Goal: Task Accomplishment & Management: Manage account settings

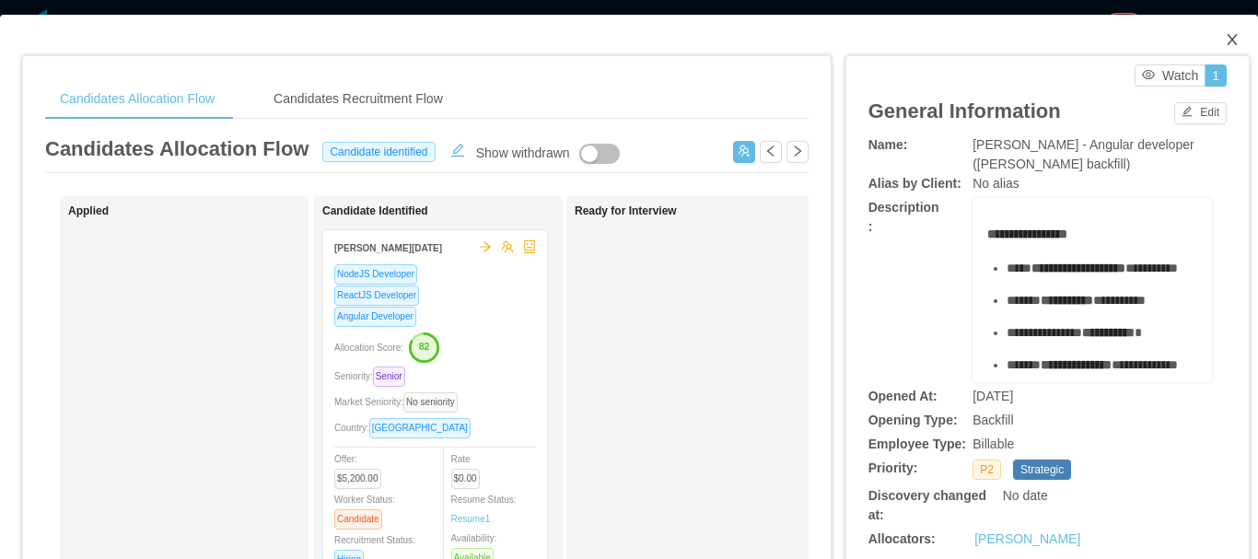
click at [1226, 43] on icon "icon: close" at bounding box center [1231, 39] width 10 height 11
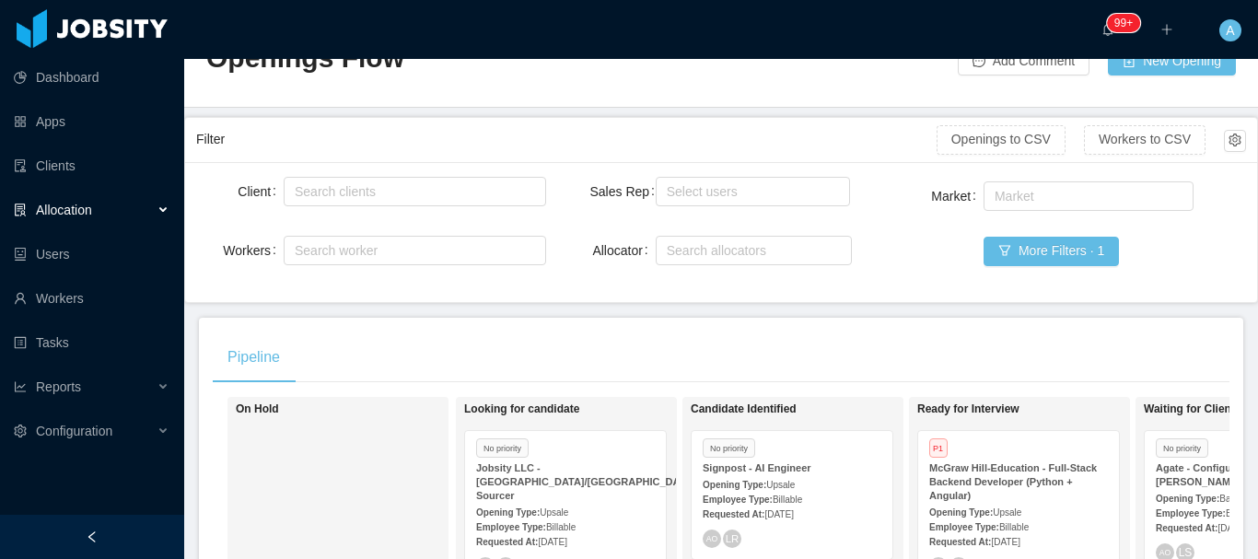
scroll to position [92, 0]
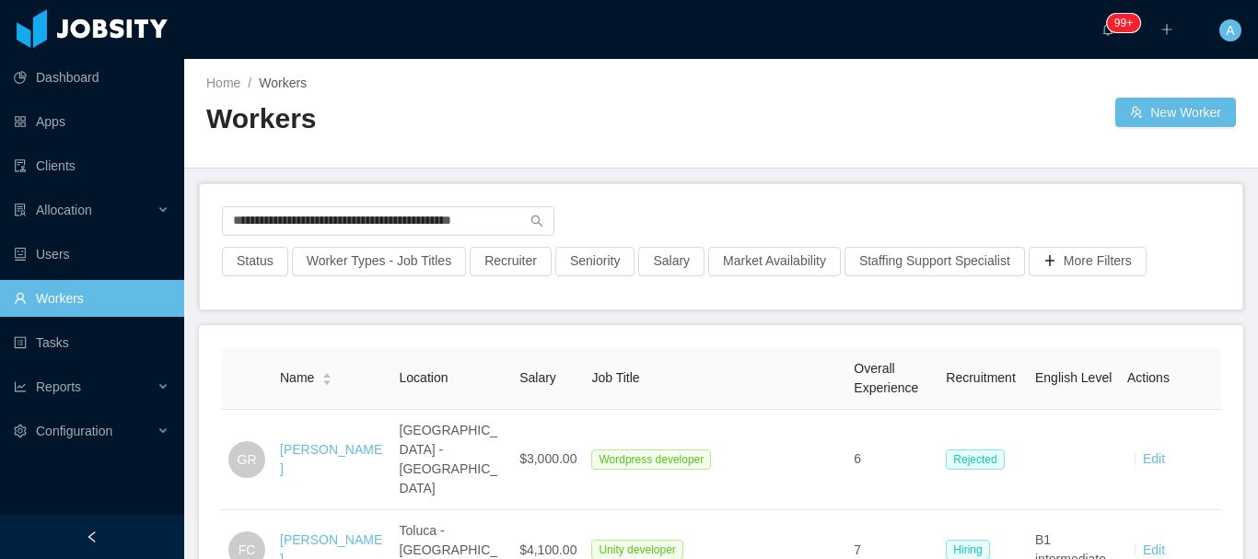
scroll to position [92, 0]
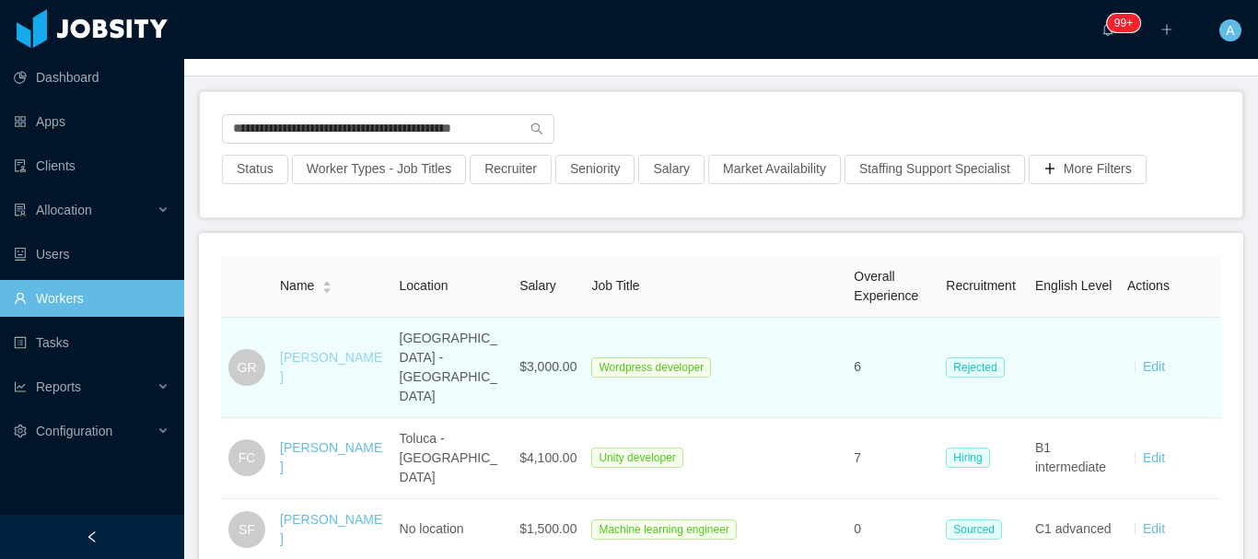
click at [341, 354] on link "Giselle Rovira" at bounding box center [331, 367] width 102 height 34
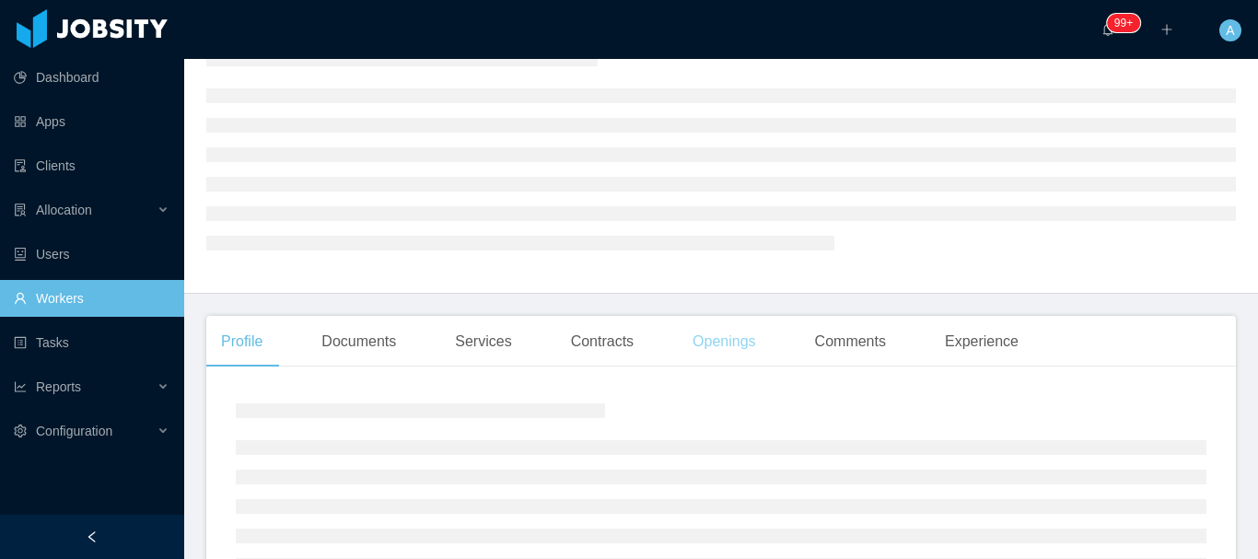
click at [713, 360] on div "Openings" at bounding box center [724, 342] width 93 height 52
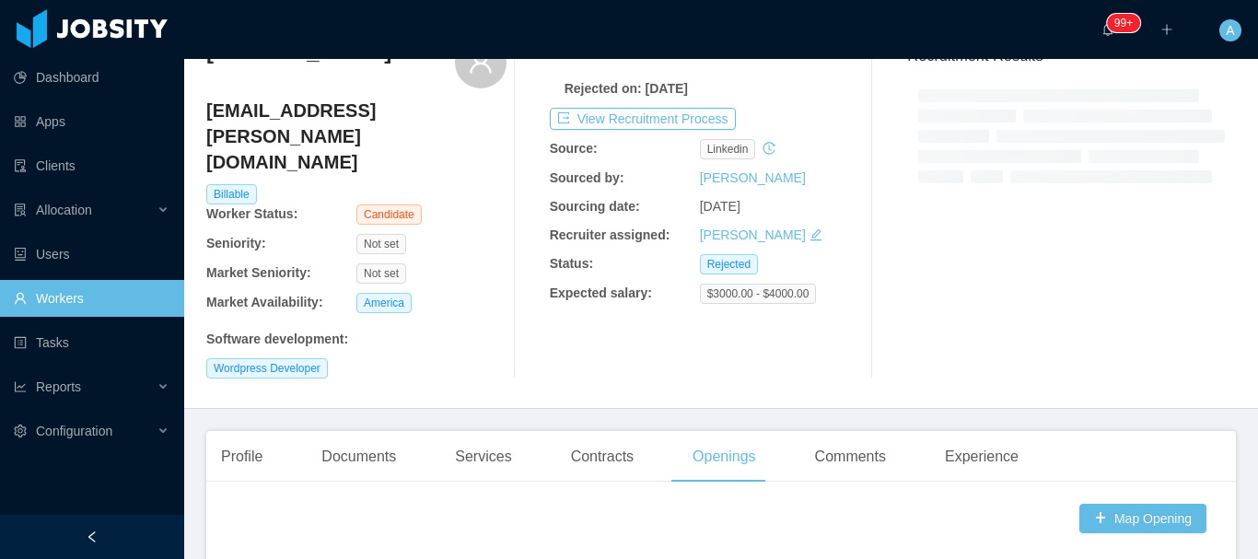
scroll to position [405, 0]
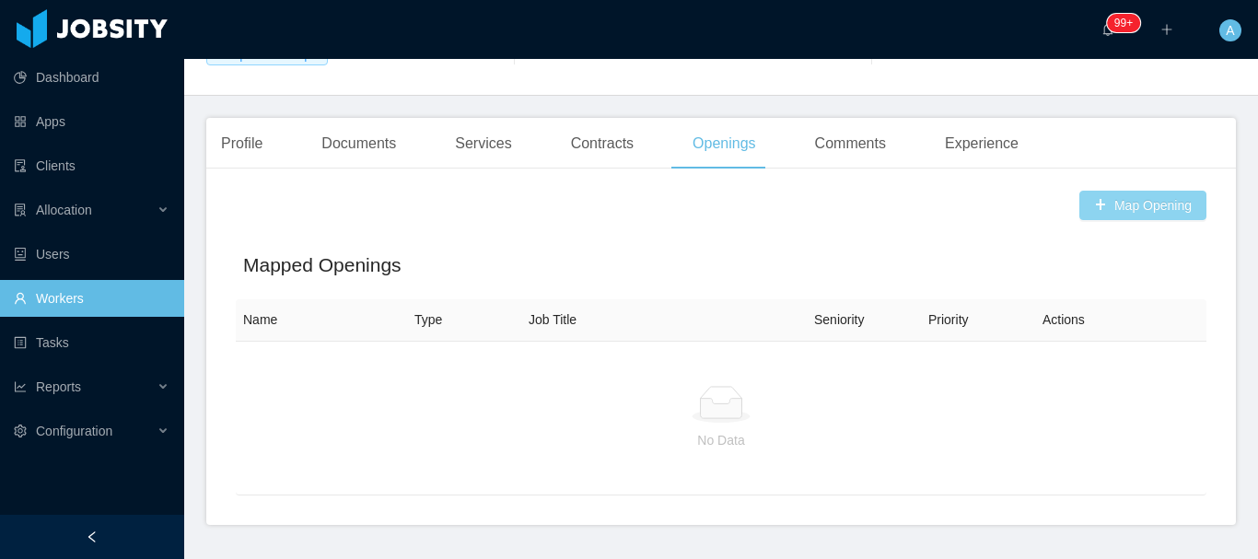
click at [1113, 191] on button "Map Opening" at bounding box center [1142, 205] width 127 height 29
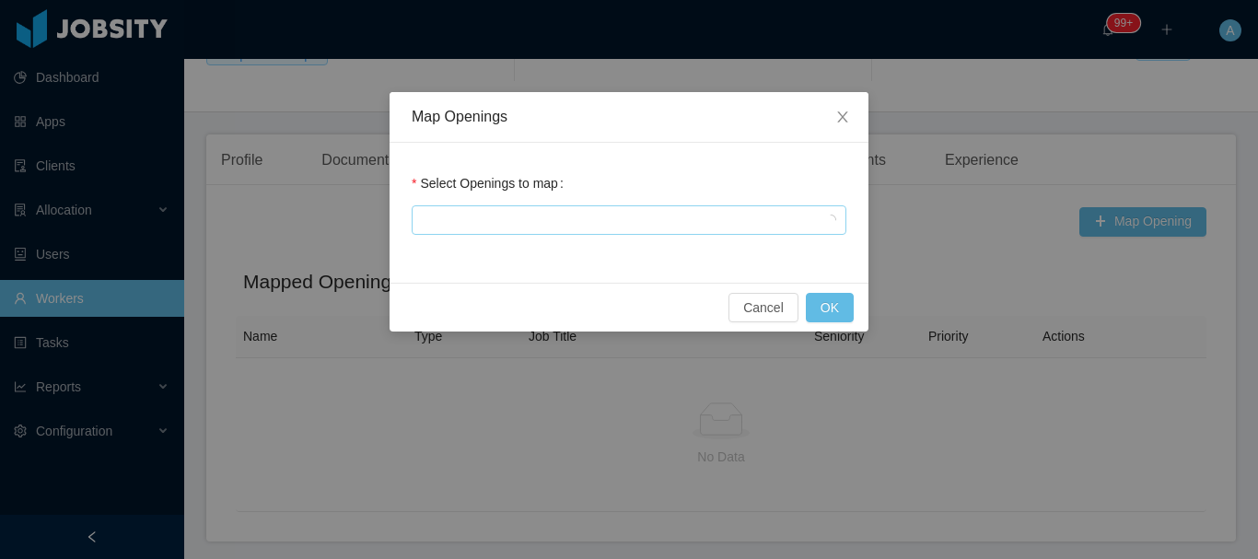
click at [639, 228] on div at bounding box center [626, 220] width 418 height 28
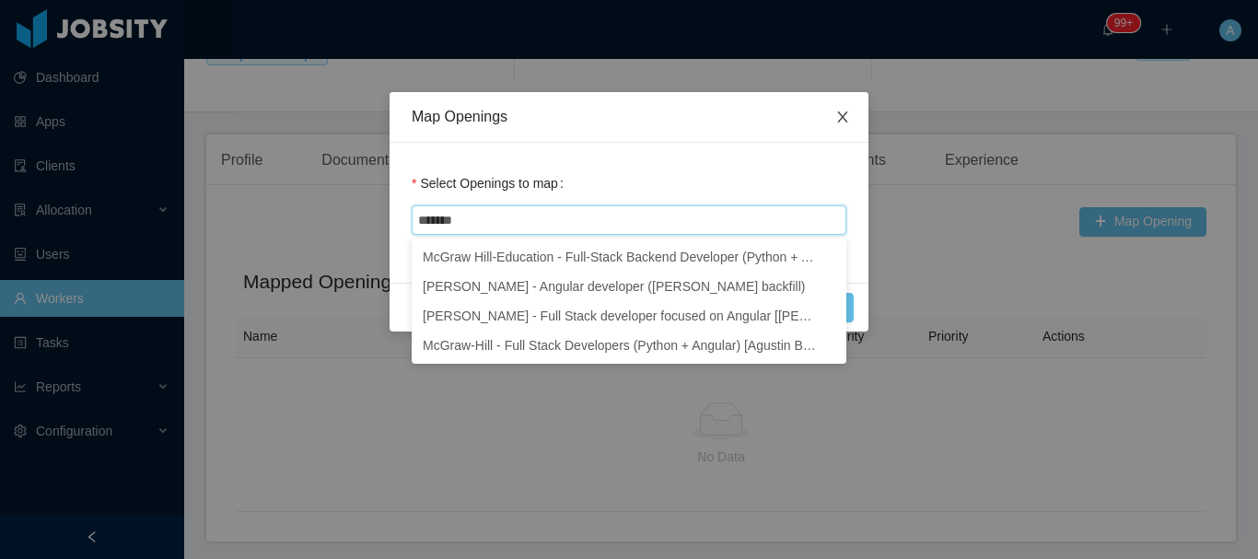
type input "*******"
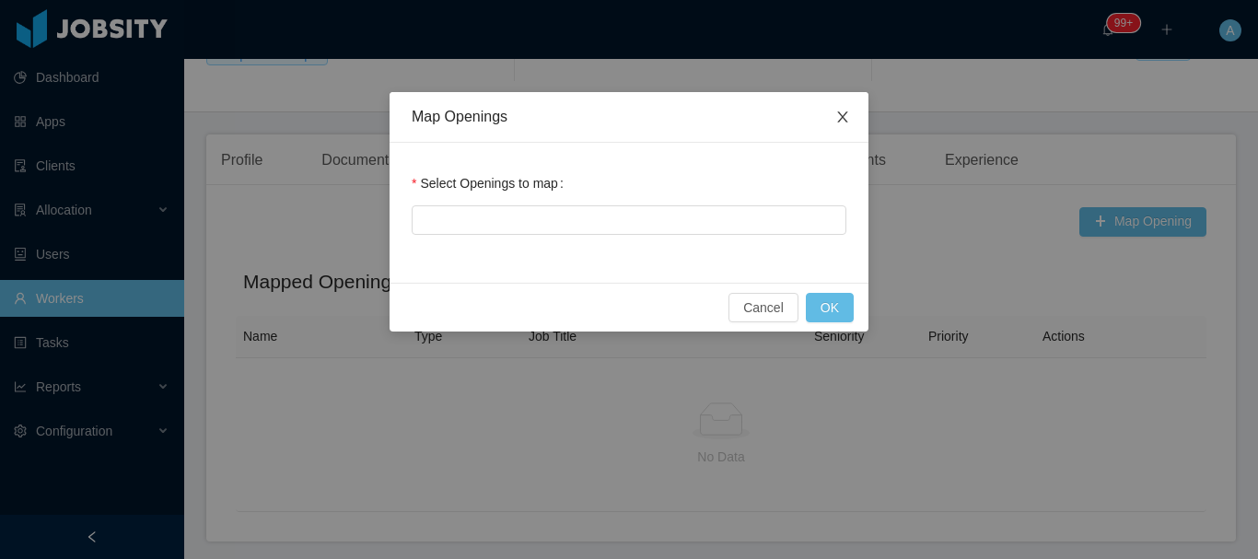
click at [849, 108] on span "Close" at bounding box center [843, 118] width 52 height 52
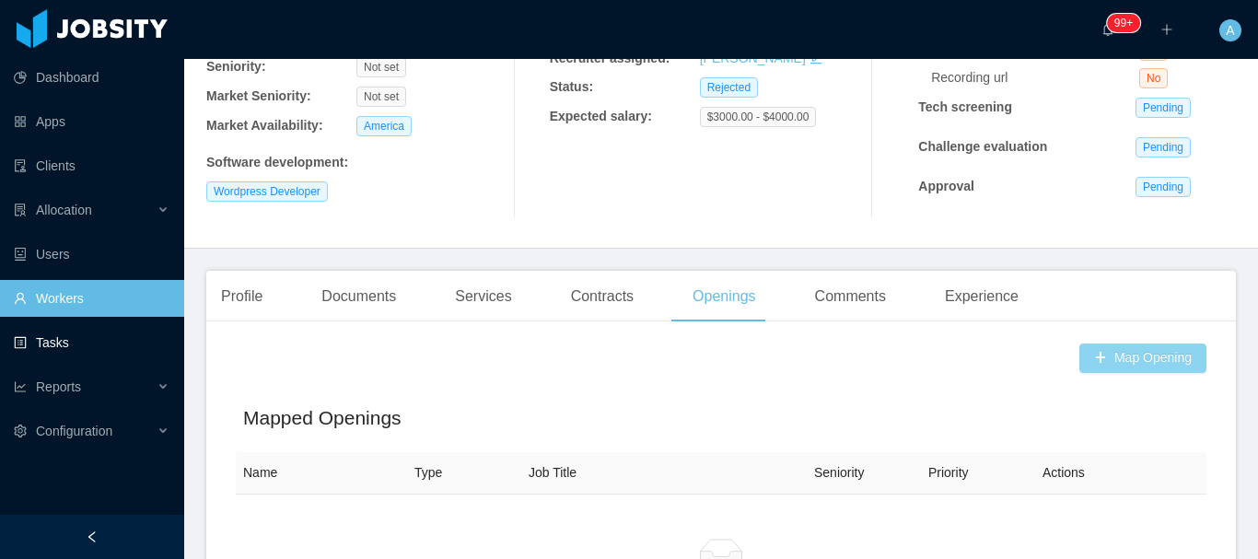
scroll to position [129, 0]
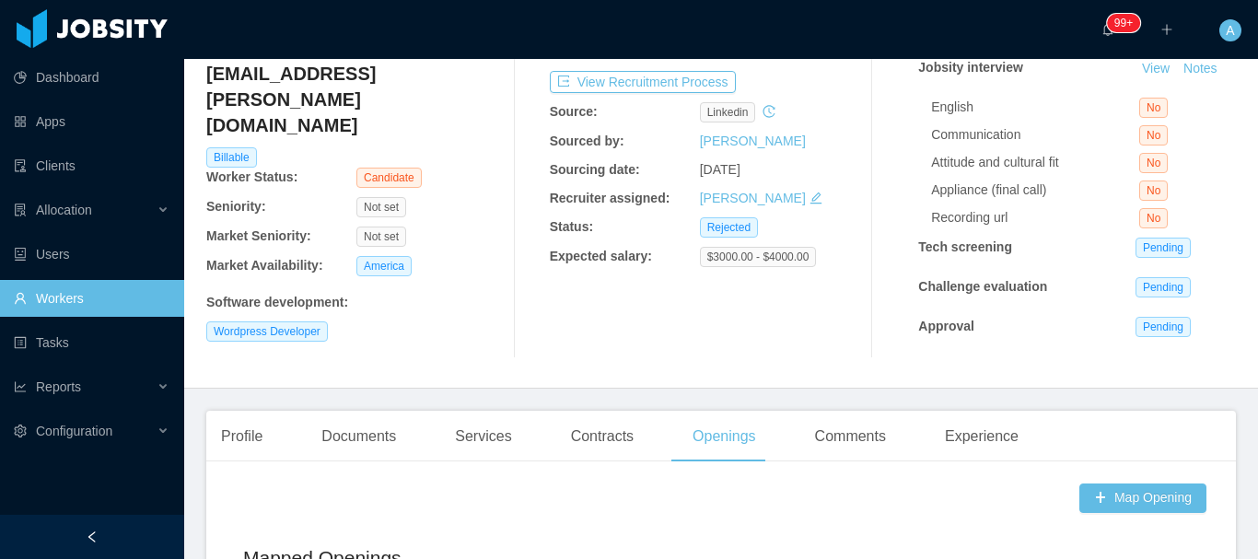
click at [56, 300] on link "Workers" at bounding box center [92, 298] width 156 height 37
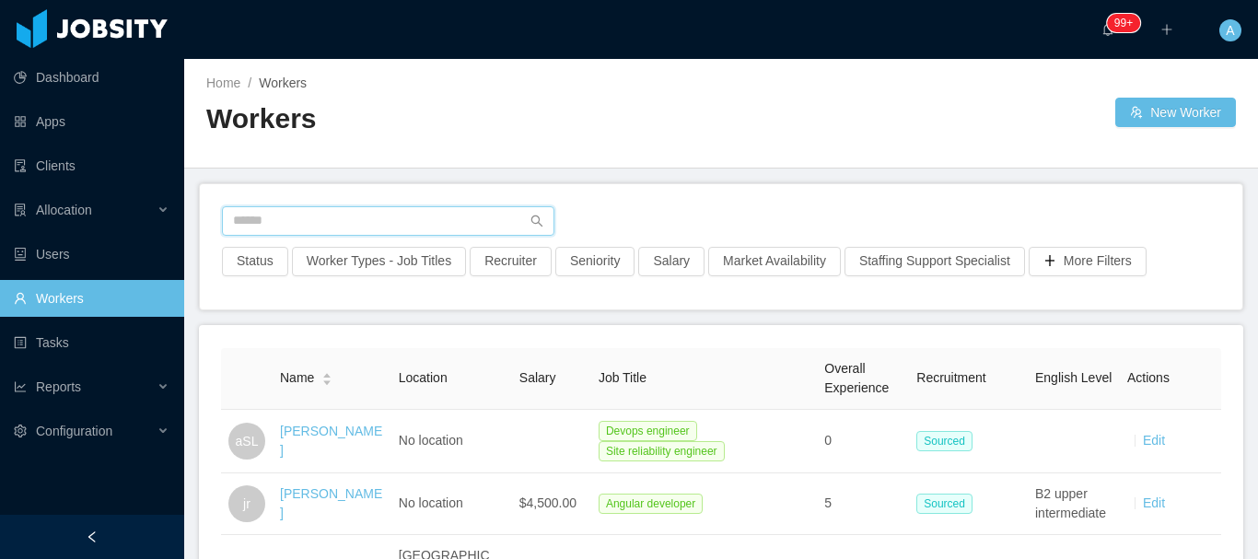
click at [345, 218] on input "text" at bounding box center [388, 220] width 332 height 29
paste input "**********"
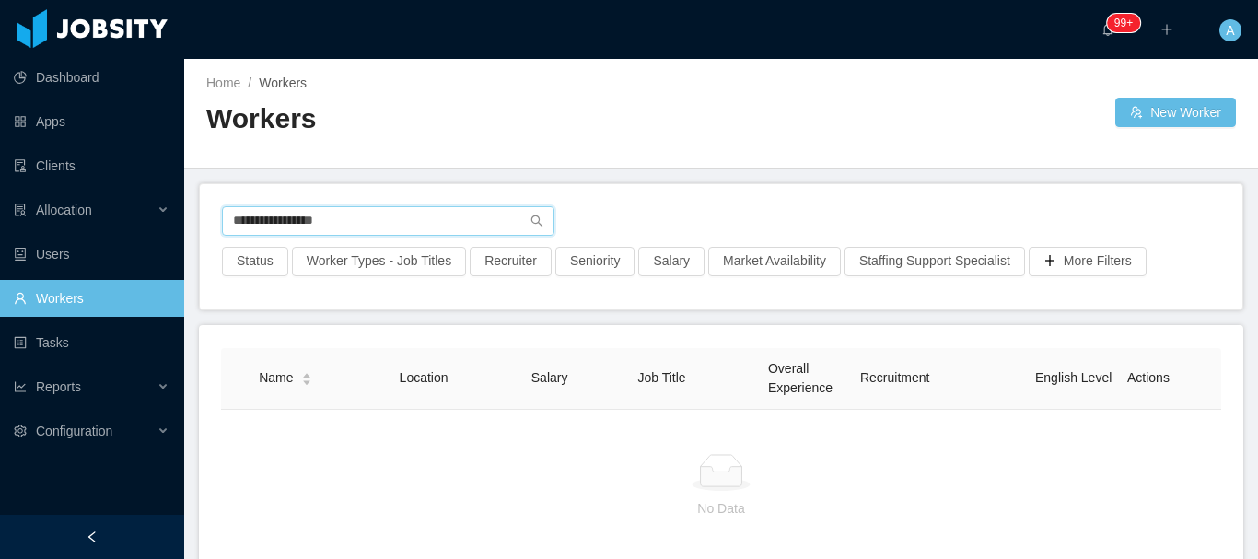
type input "**********"
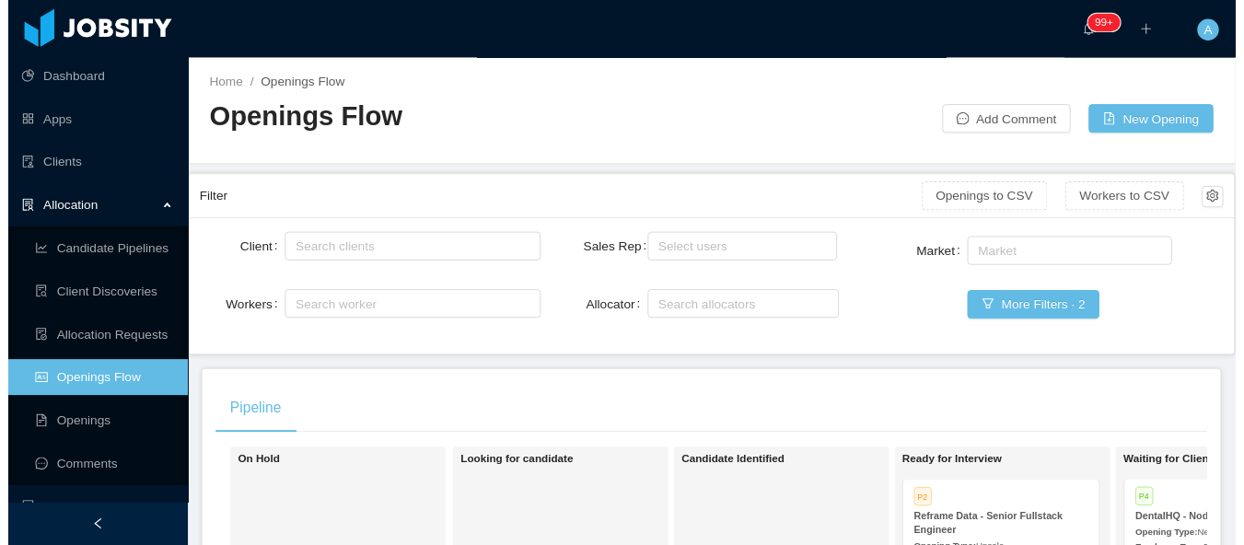
scroll to position [0, 235]
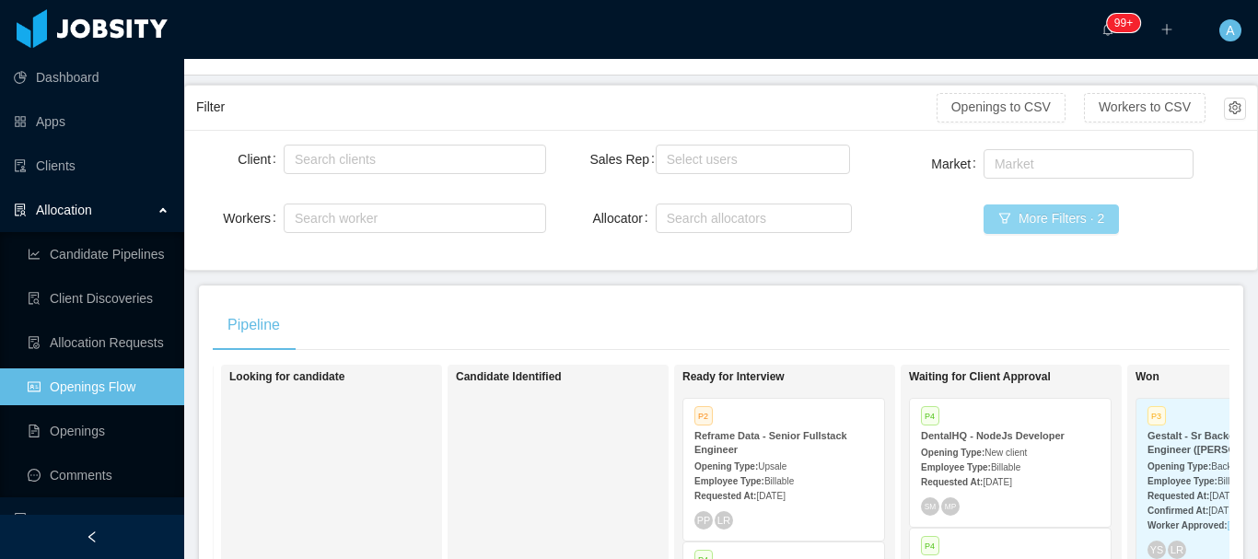
click at [1028, 230] on button "More Filters · 2" at bounding box center [1050, 218] width 135 height 29
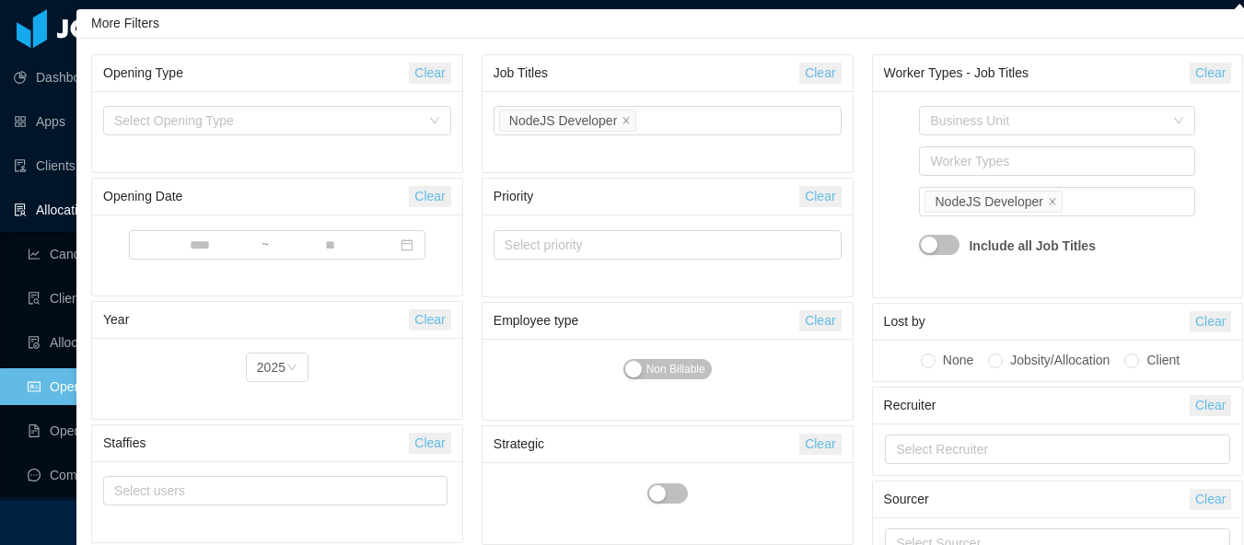
click at [827, 67] on button "Clear" at bounding box center [819, 73] width 41 height 21
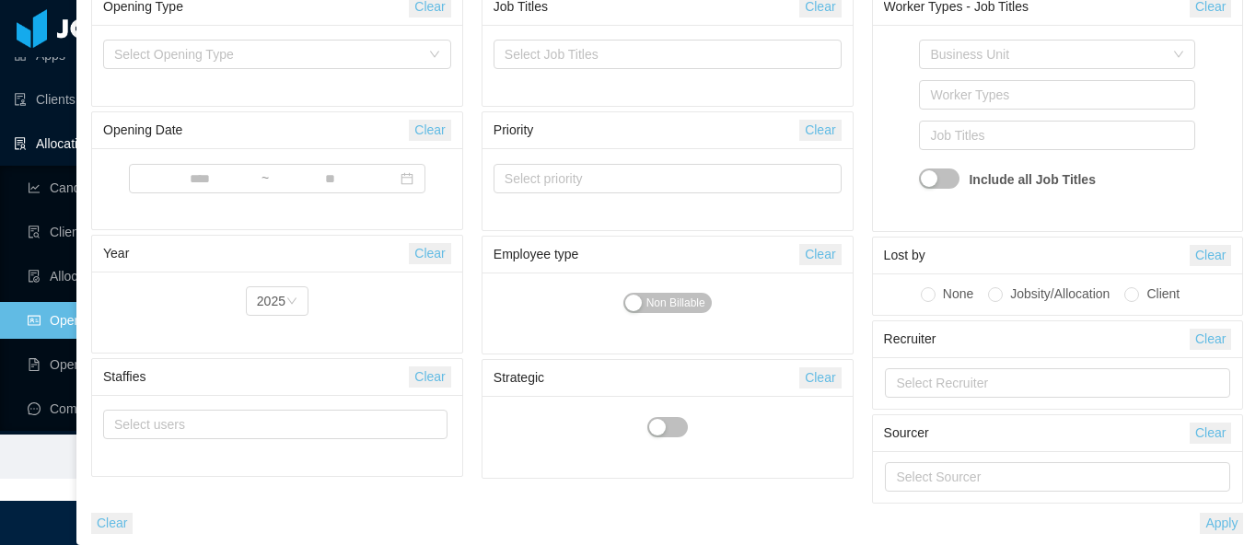
click at [1229, 530] on button "Apply" at bounding box center [1221, 523] width 43 height 21
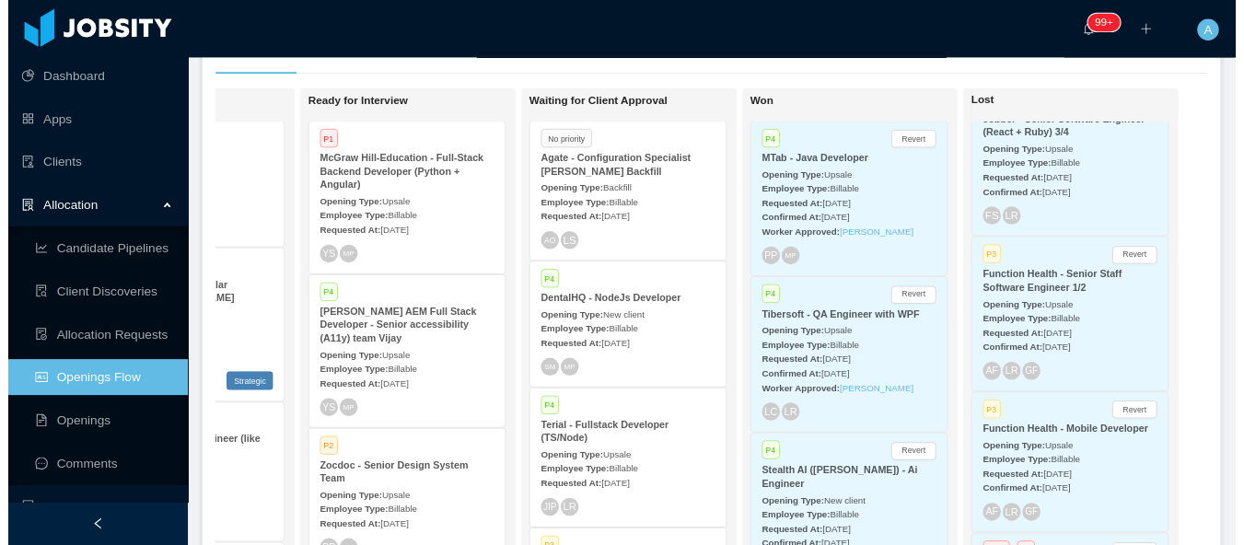
scroll to position [185, 0]
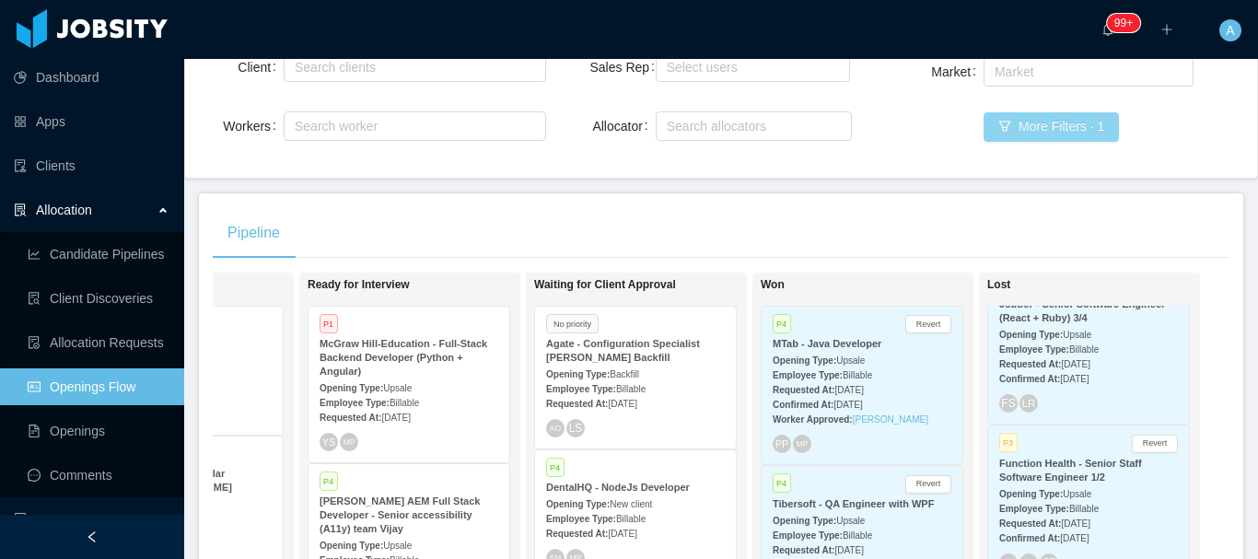
click at [1003, 131] on button "More Filters · 1" at bounding box center [1050, 126] width 135 height 29
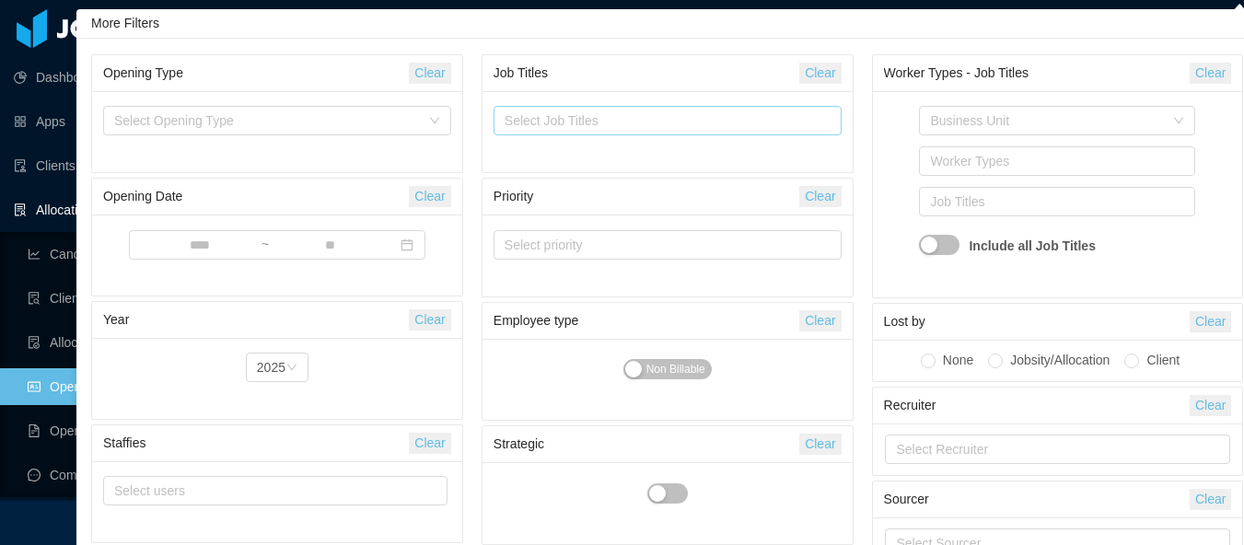
click at [803, 120] on div "Select Job Titles" at bounding box center [664, 120] width 318 height 18
type input "*******"
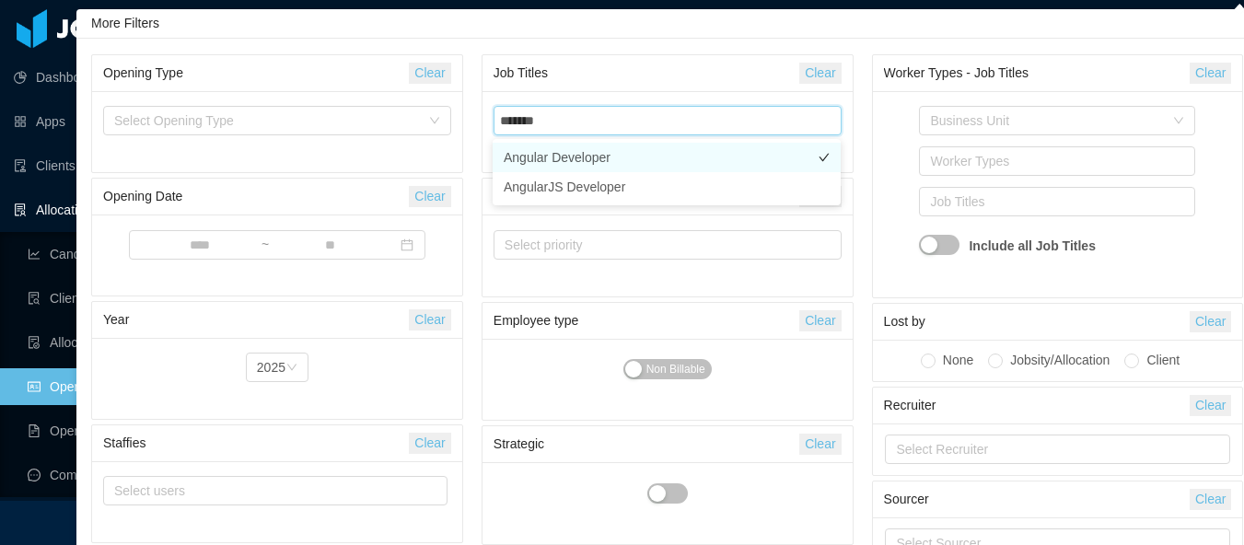
click at [565, 149] on li "Angular Developer" at bounding box center [667, 157] width 348 height 29
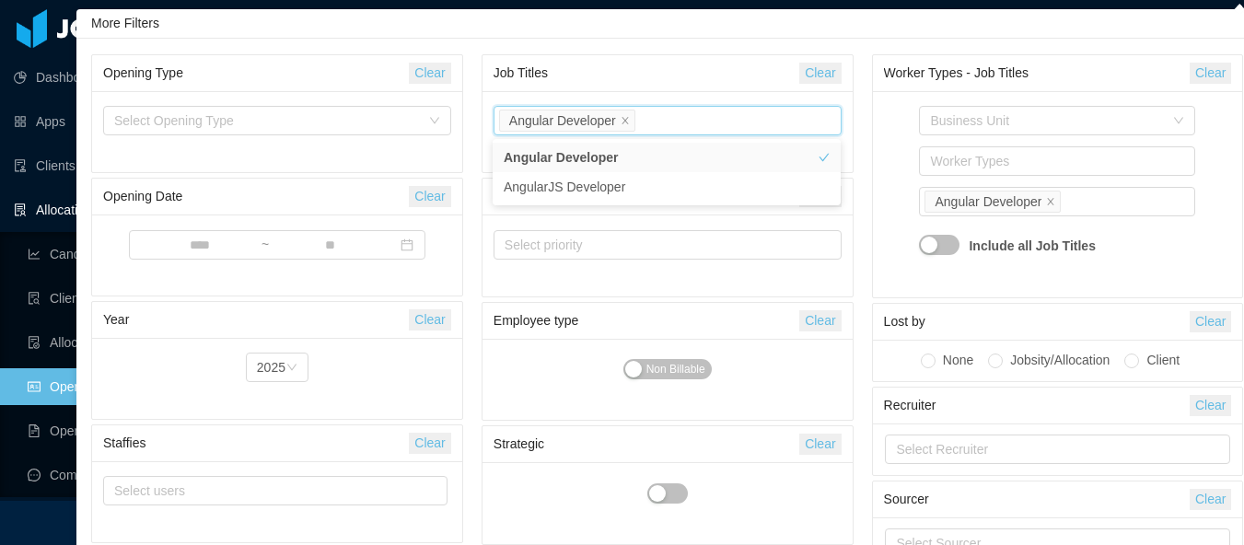
click at [886, 135] on div "Business Unit Worker Types Job Titles Angular Developer Include all Job Titles" at bounding box center [1058, 194] width 348 height 184
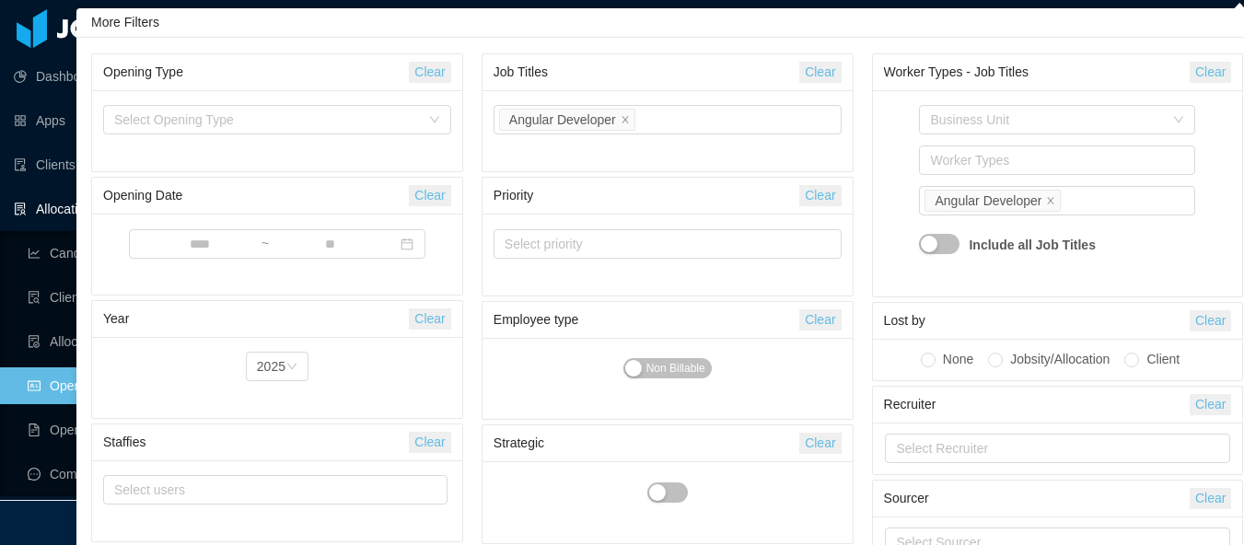
scroll to position [3384, 0]
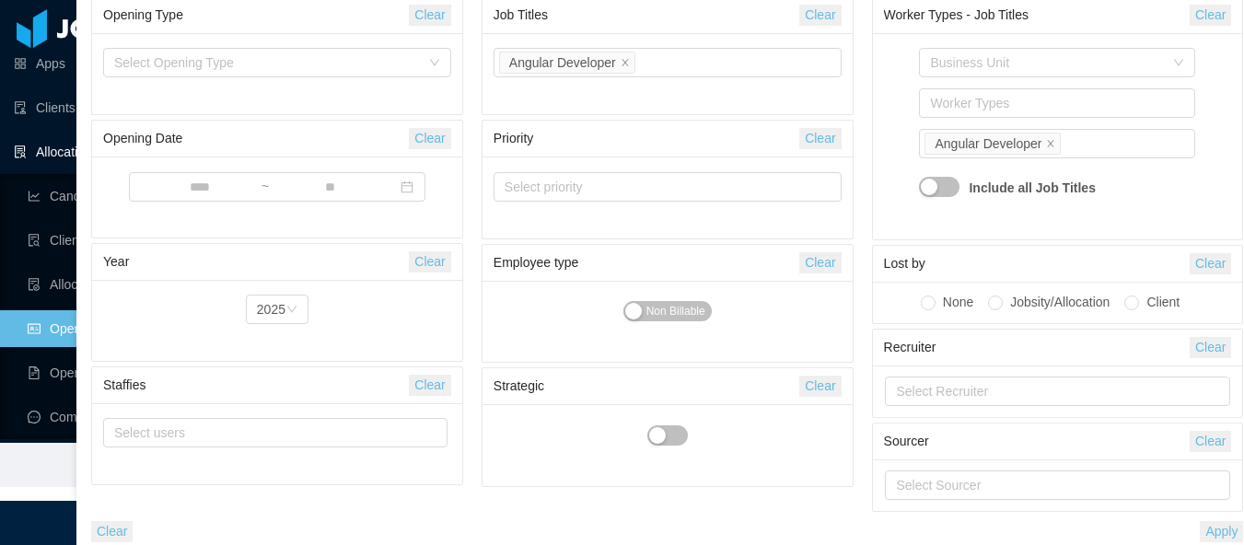
drag, startPoint x: 1228, startPoint y: 529, endPoint x: 1216, endPoint y: 520, distance: 15.1
click at [1227, 529] on button "Apply" at bounding box center [1221, 531] width 43 height 21
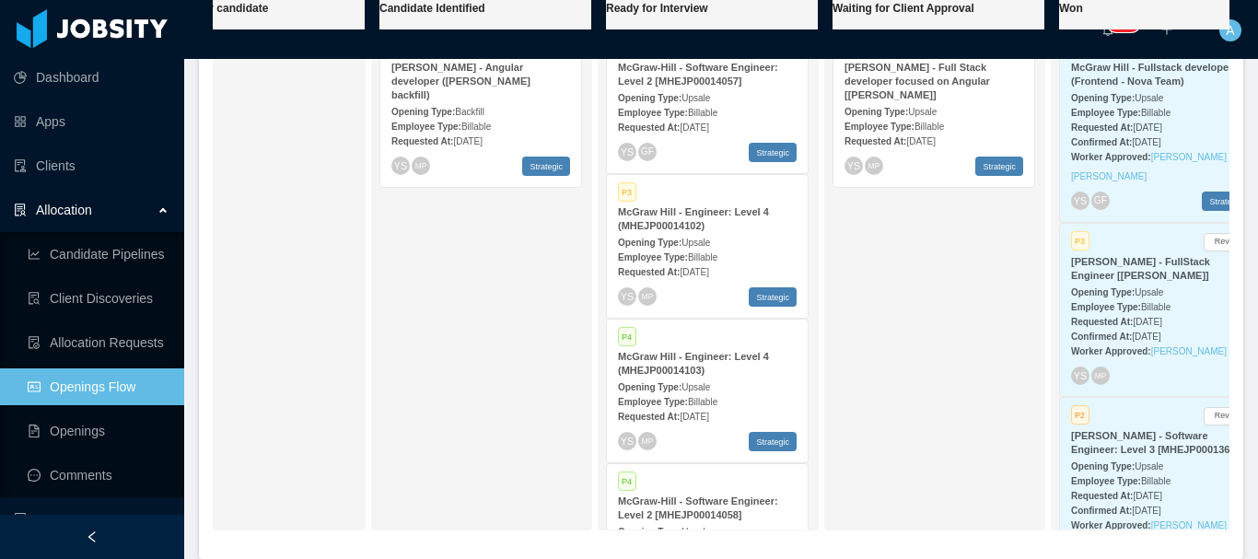
scroll to position [369, 0]
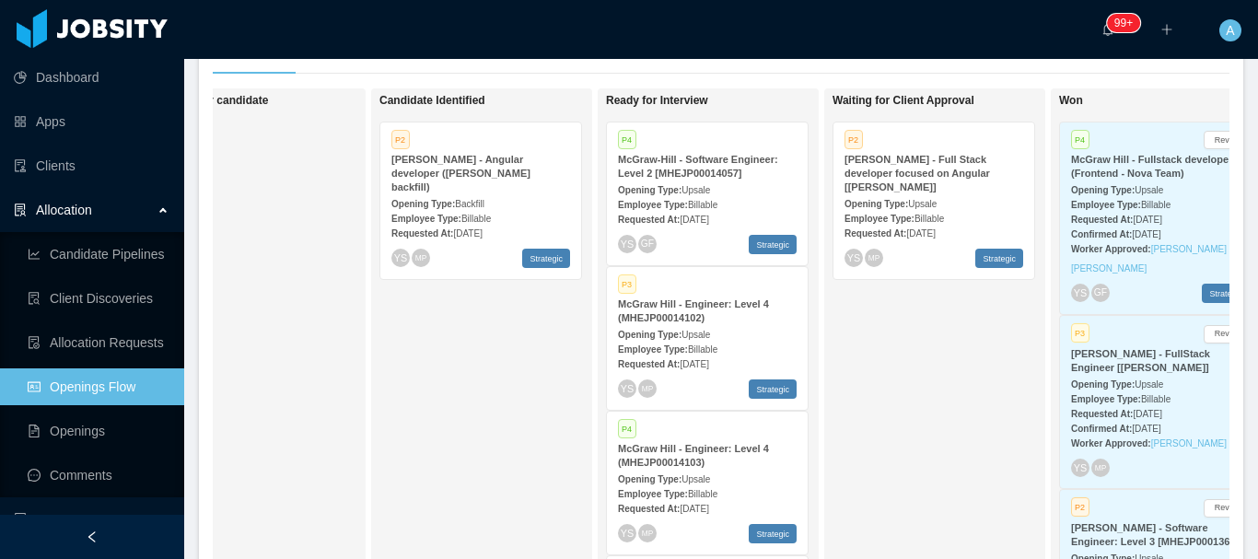
click at [465, 214] on span "Billable" at bounding box center [475, 219] width 29 height 10
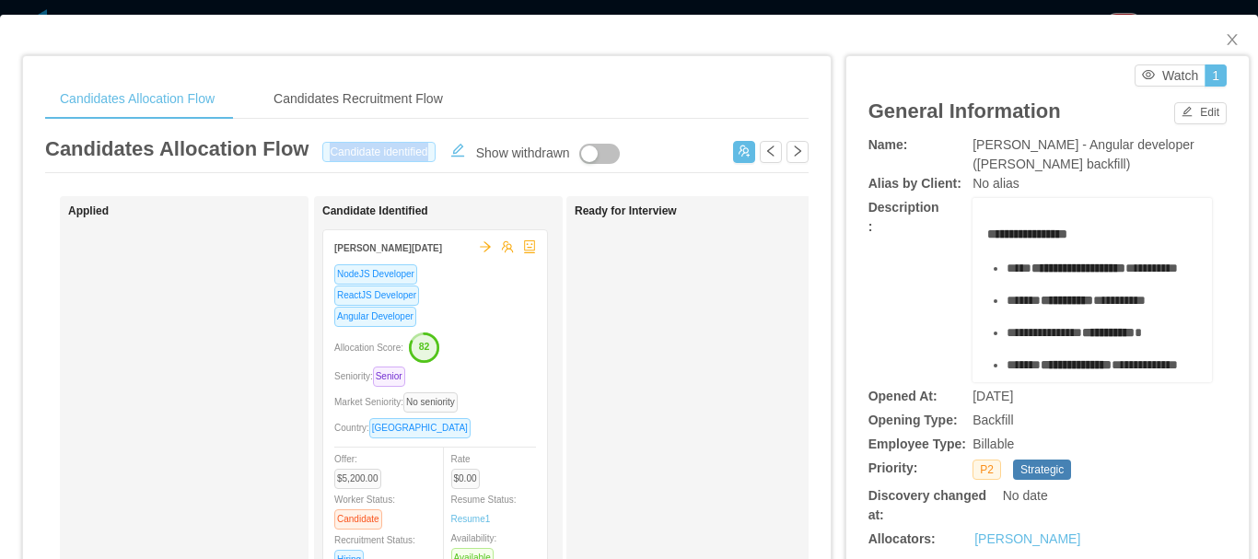
drag, startPoint x: 321, startPoint y: 155, endPoint x: 424, endPoint y: 153, distance: 102.2
click at [424, 153] on span "Candidate identified" at bounding box center [378, 152] width 112 height 20
copy span "Candidate identified"
click at [1224, 41] on icon "icon: close" at bounding box center [1231, 39] width 15 height 15
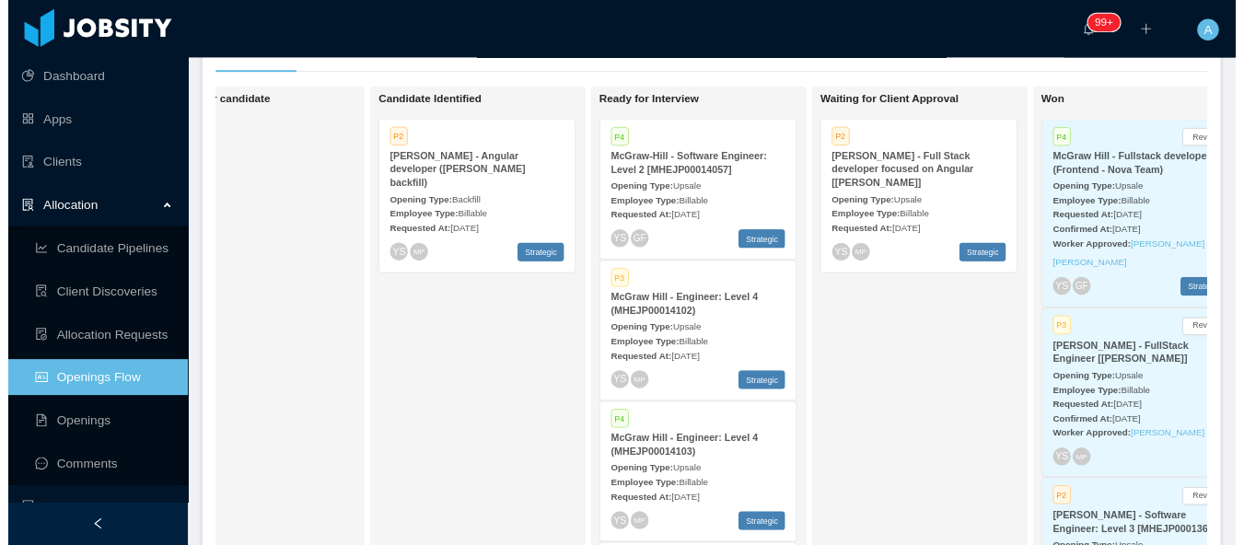
scroll to position [1, 0]
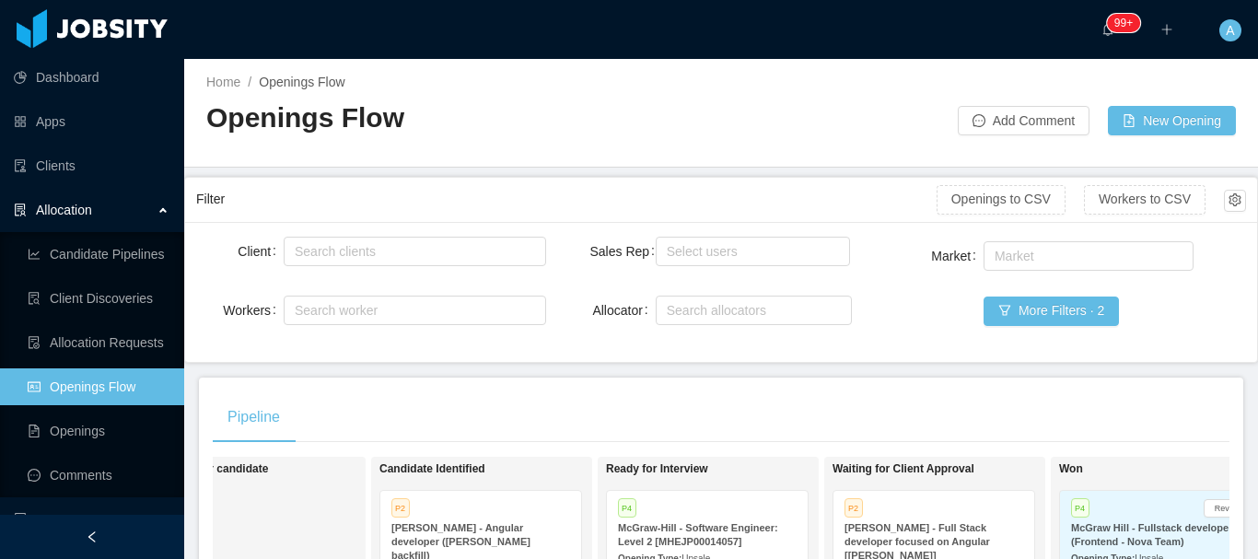
click at [1065, 290] on div "Market Market More Filters · 2" at bounding box center [1071, 294] width 350 height 113
click at [1064, 304] on button "More Filters · 2" at bounding box center [1050, 310] width 135 height 29
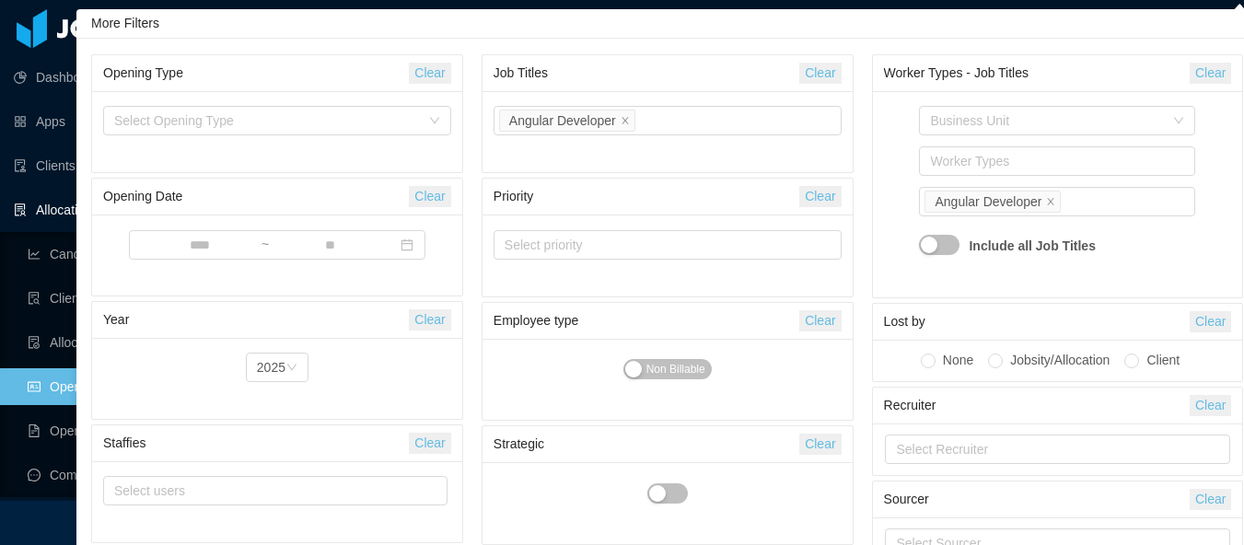
click at [835, 67] on button "Clear" at bounding box center [819, 73] width 41 height 21
click at [772, 105] on div "Select Job Titles" at bounding box center [667, 120] width 348 height 37
click at [587, 119] on div "Select Job Titles" at bounding box center [664, 120] width 318 height 18
type input "****"
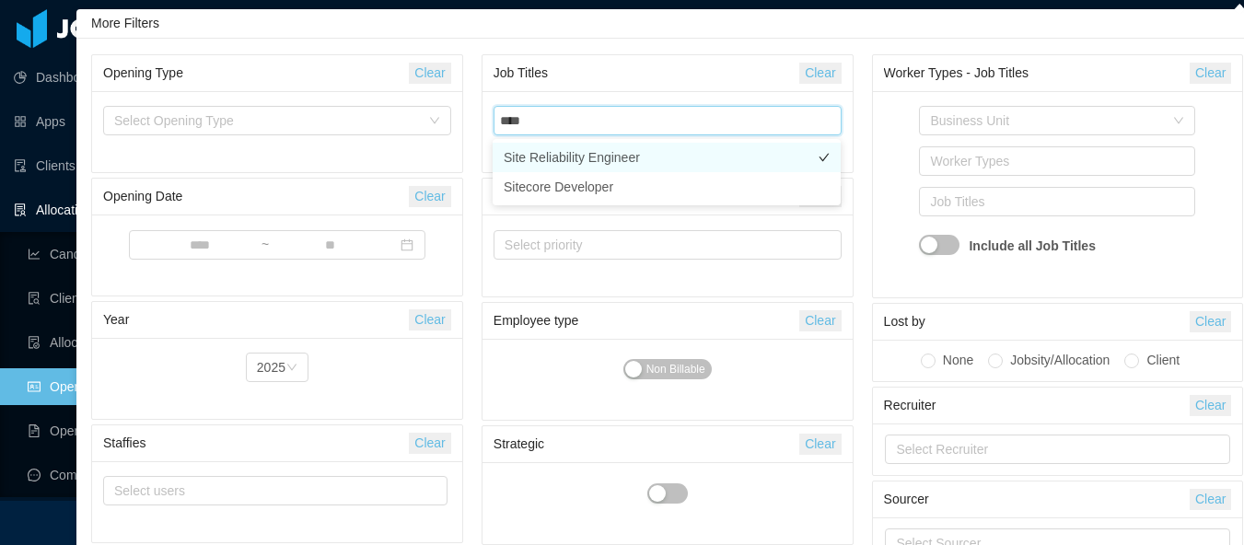
click at [591, 158] on li "Site Reliability Engineer" at bounding box center [667, 157] width 348 height 29
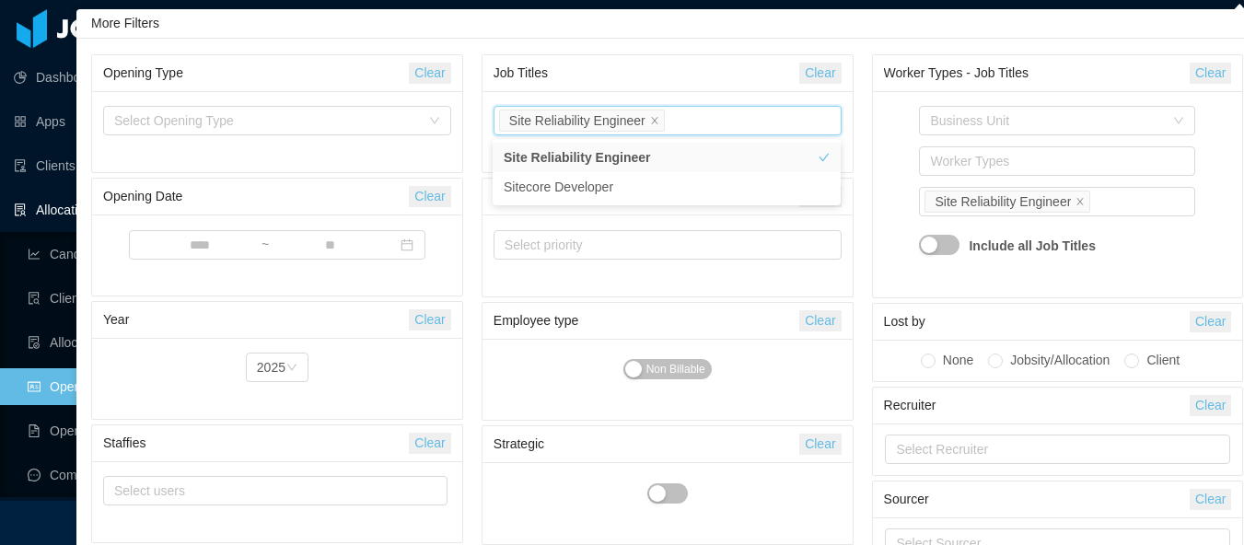
click at [881, 124] on div "Business Unit Worker Types Job Titles Site Reliability Engineer Include all Job…" at bounding box center [1058, 194] width 370 height 206
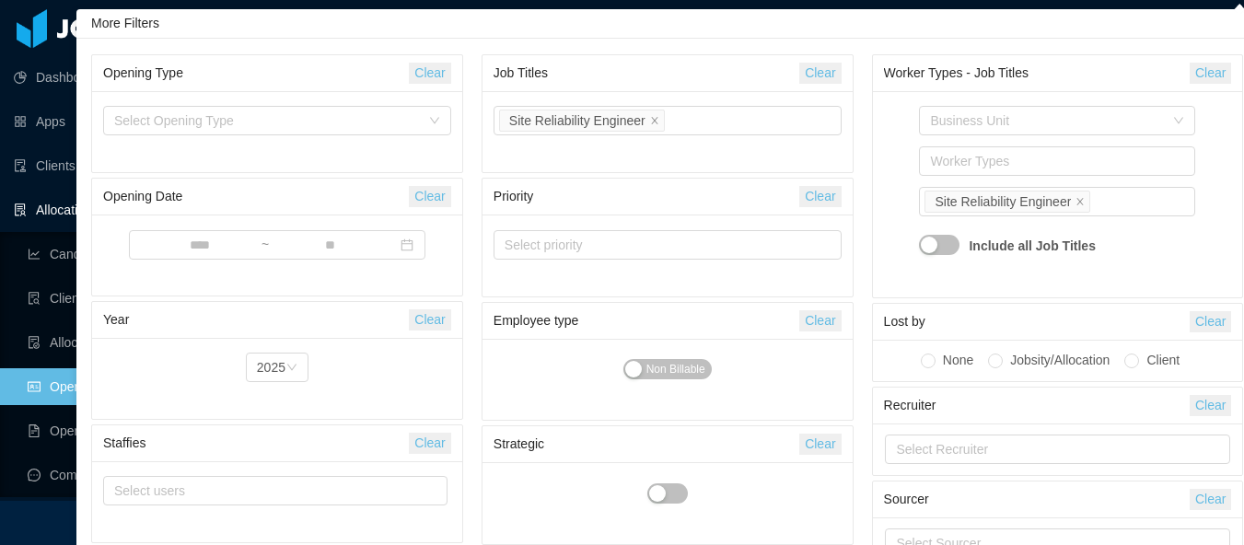
scroll to position [437, 0]
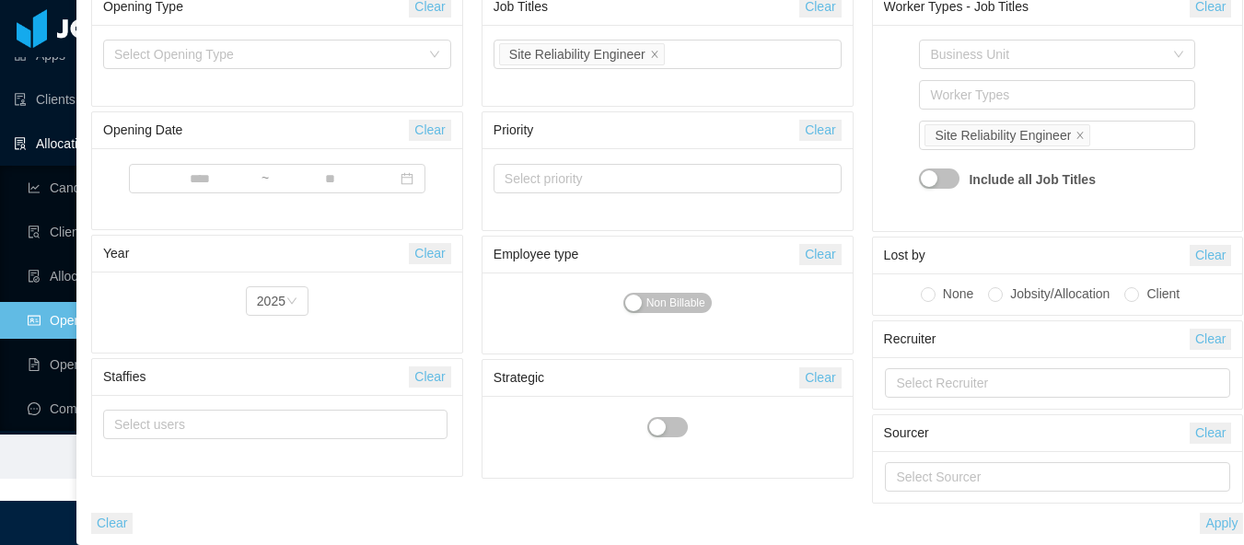
click at [1232, 516] on button "Apply" at bounding box center [1221, 523] width 43 height 21
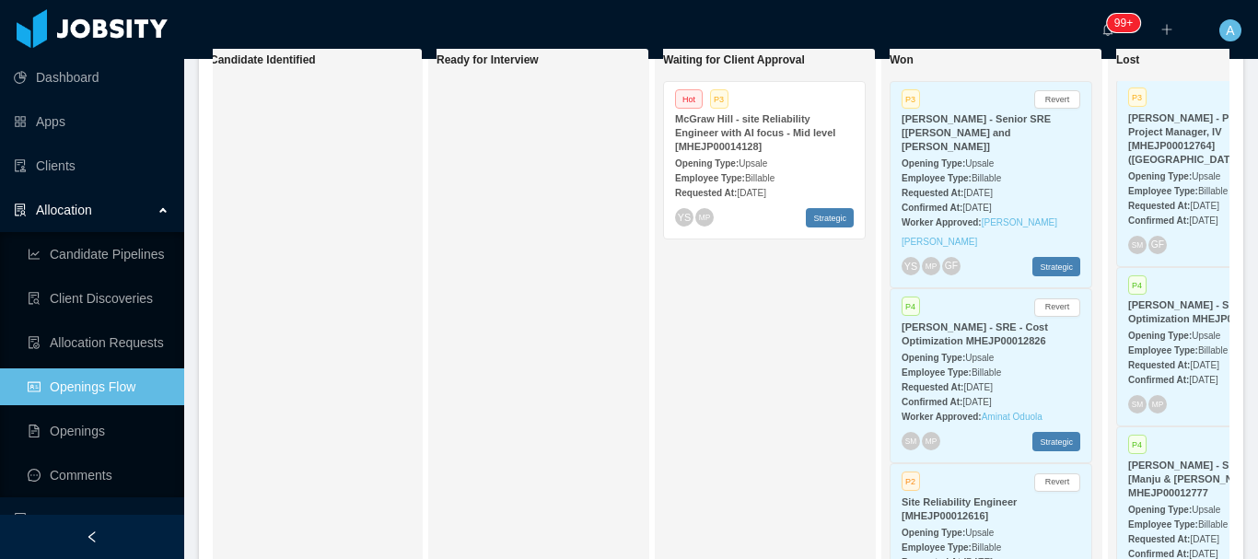
scroll to position [369, 0]
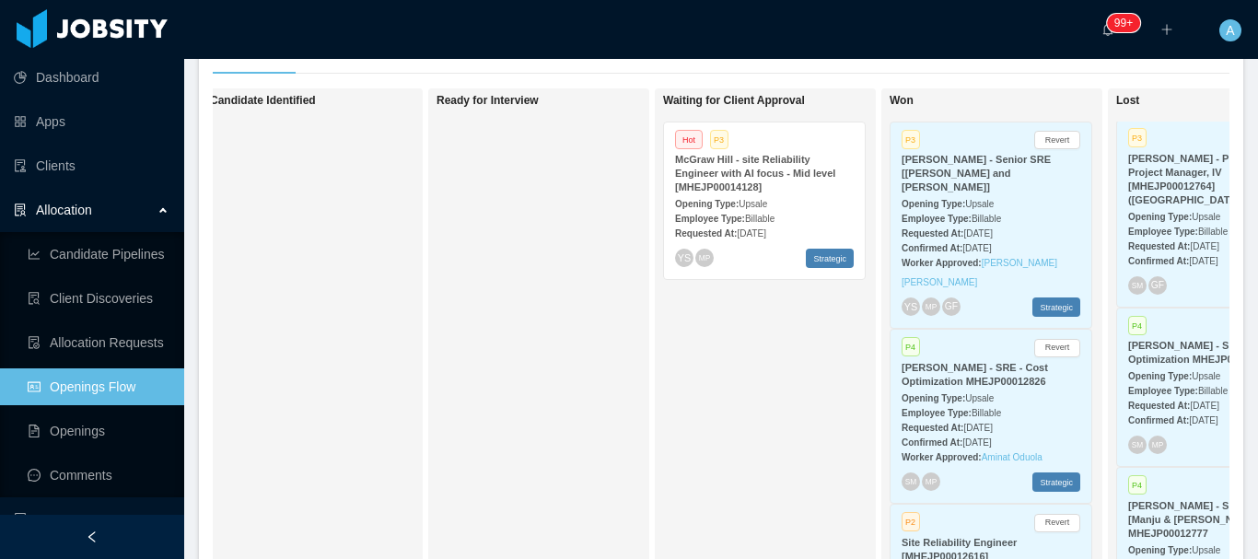
click at [778, 208] on div "Employee Type: Billable" at bounding box center [764, 217] width 179 height 19
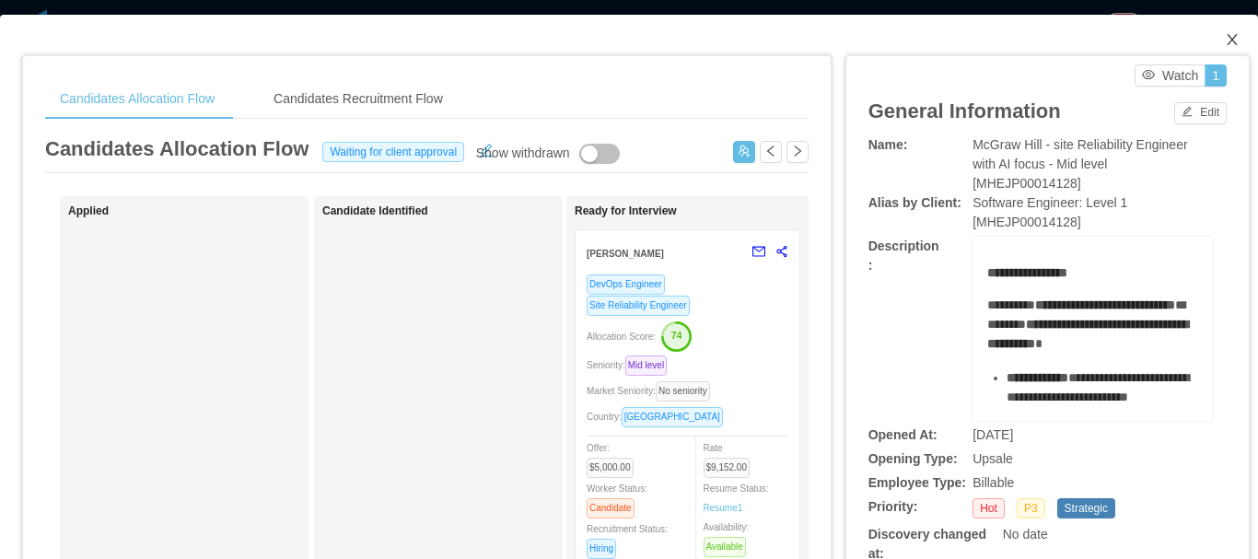
click at [1224, 46] on icon "icon: close" at bounding box center [1231, 39] width 15 height 15
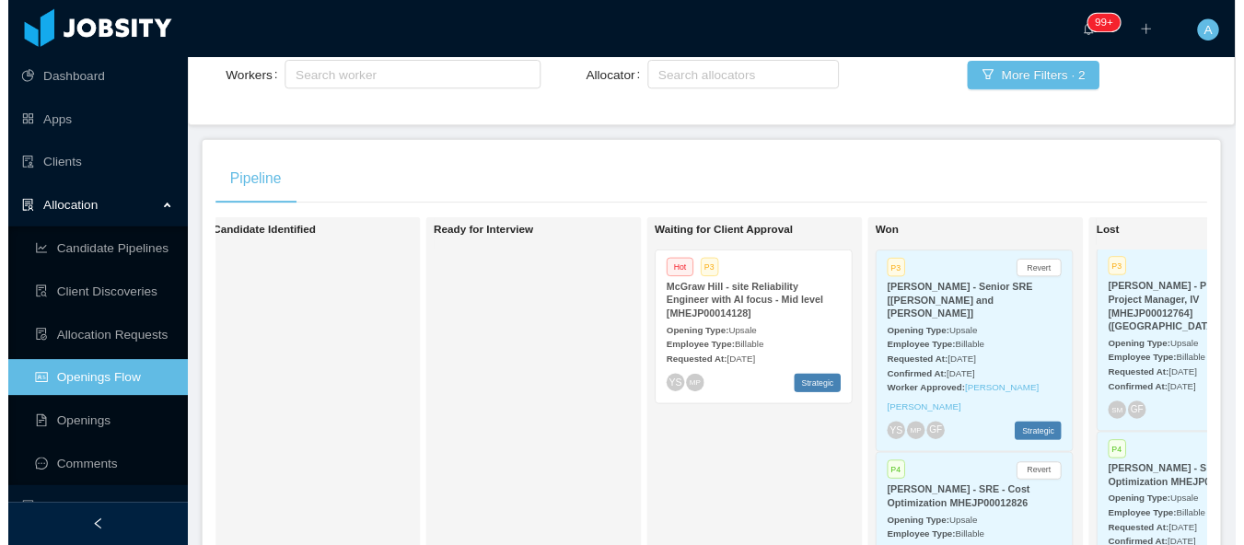
scroll to position [93, 0]
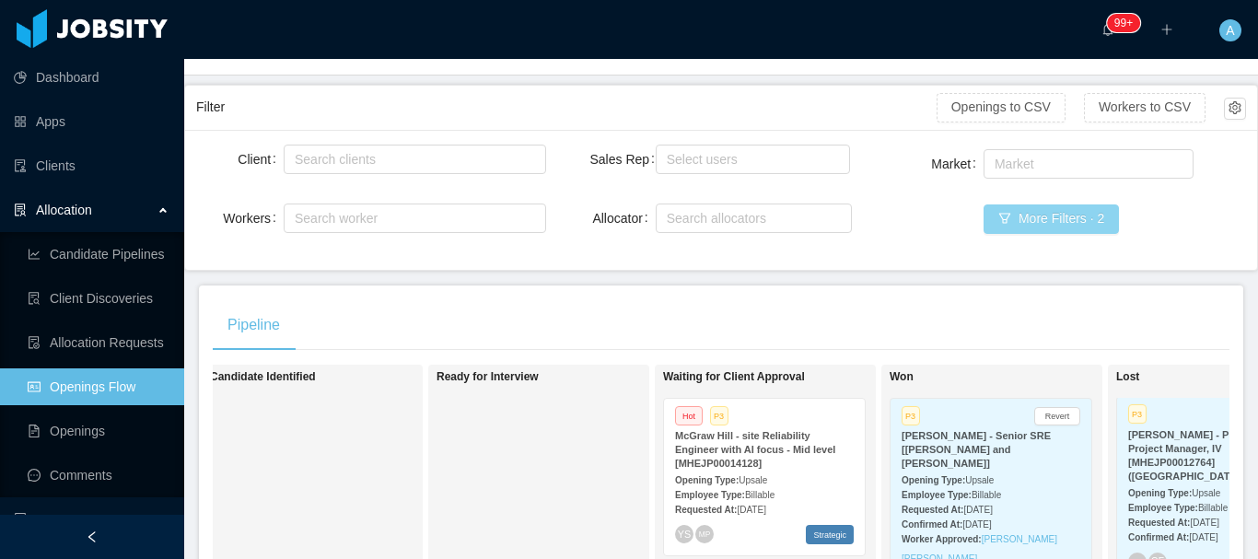
click at [1067, 216] on button "More Filters · 2" at bounding box center [1050, 218] width 135 height 29
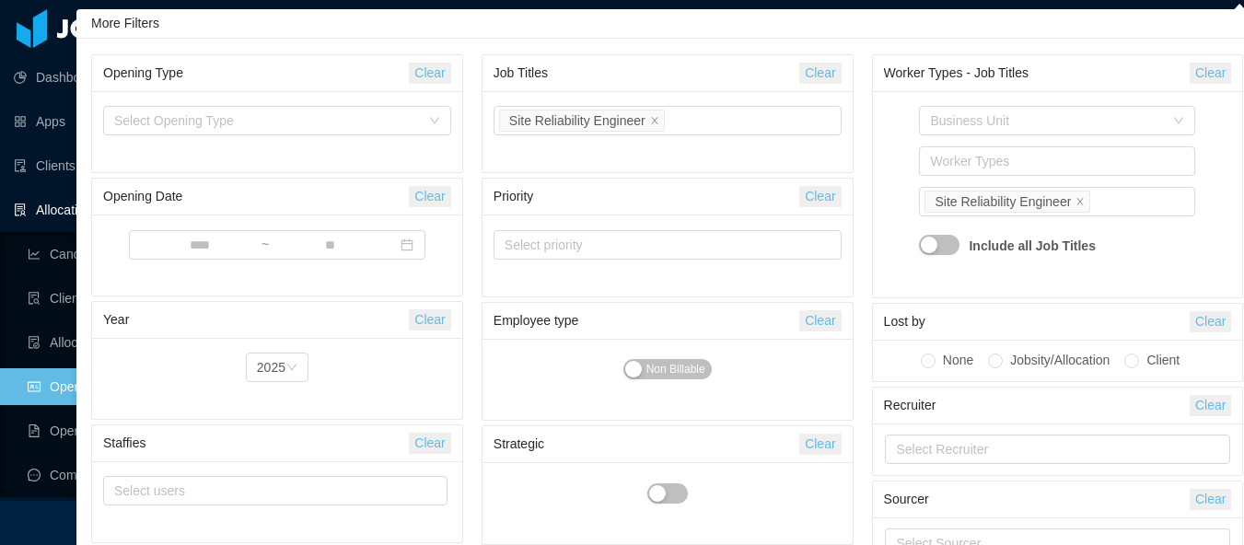
drag, startPoint x: 836, startPoint y: 75, endPoint x: 881, endPoint y: 106, distance: 54.9
click at [836, 74] on button "Clear" at bounding box center [819, 73] width 41 height 21
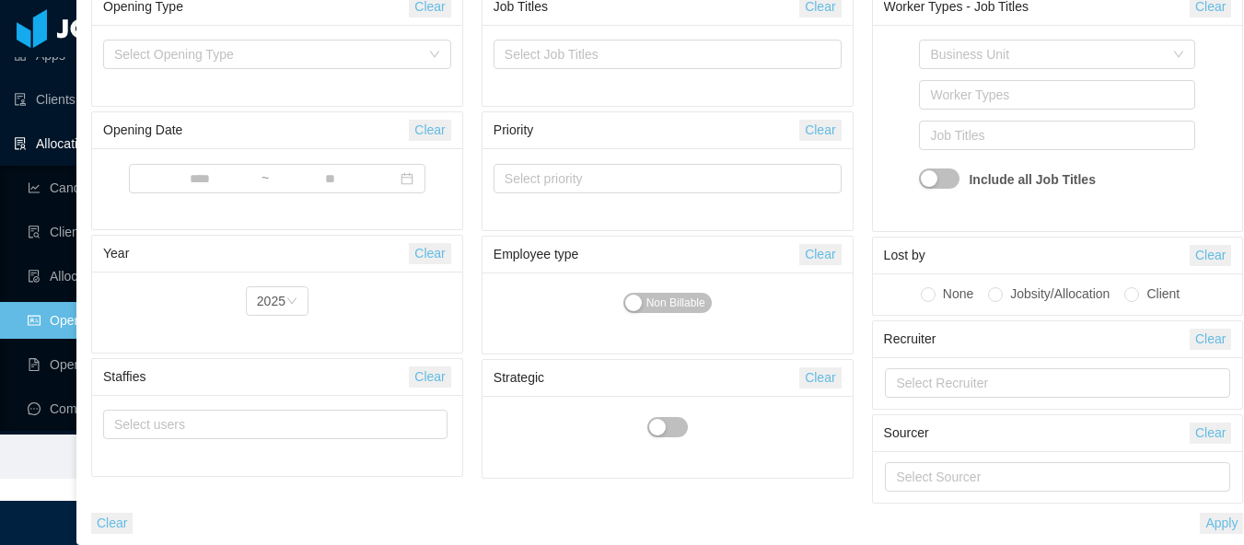
click at [1224, 528] on button "Apply" at bounding box center [1221, 523] width 43 height 21
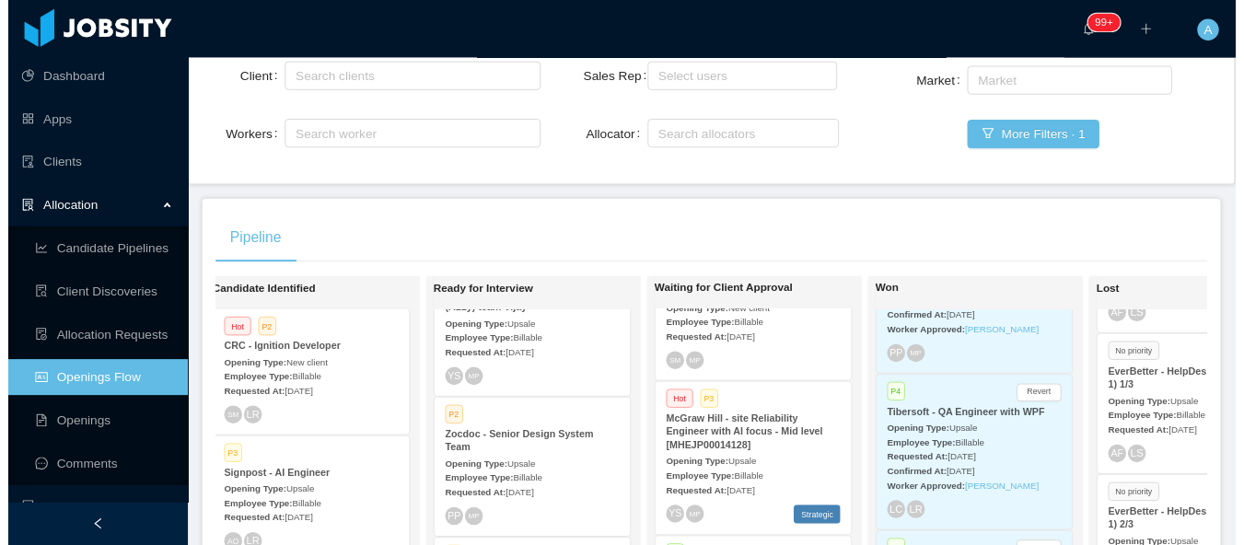
scroll to position [93, 0]
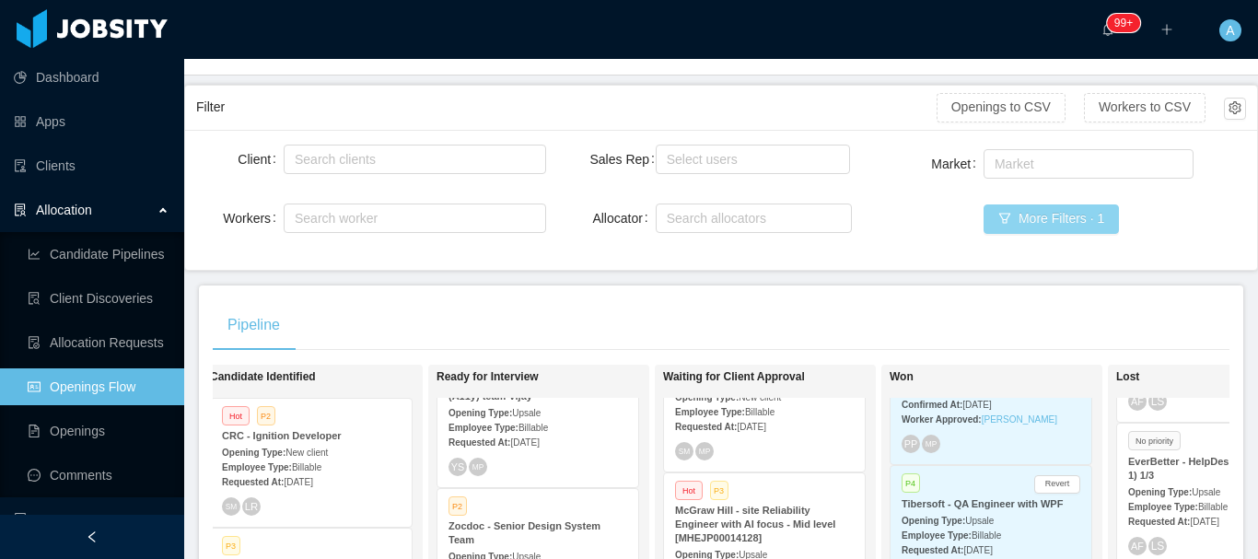
drag, startPoint x: 1062, startPoint y: 221, endPoint x: 812, endPoint y: 171, distance: 255.3
click at [1062, 222] on button "More Filters · 1" at bounding box center [1050, 218] width 135 height 29
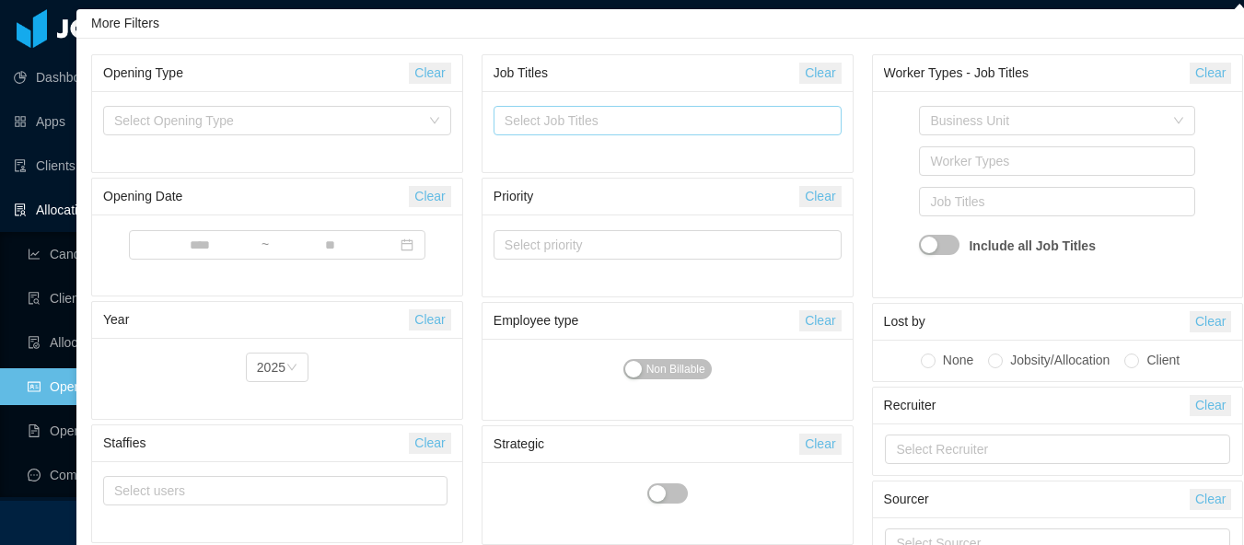
click at [662, 120] on div "Select Job Titles" at bounding box center [664, 120] width 318 height 18
type input "****"
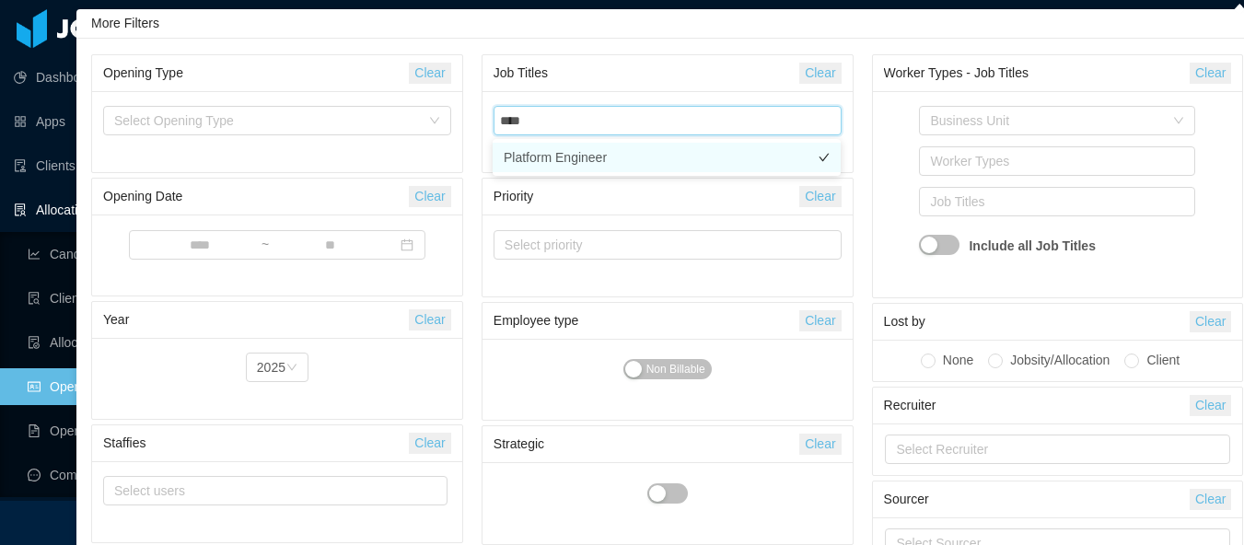
click at [626, 155] on li "Platform Engineer" at bounding box center [667, 157] width 348 height 29
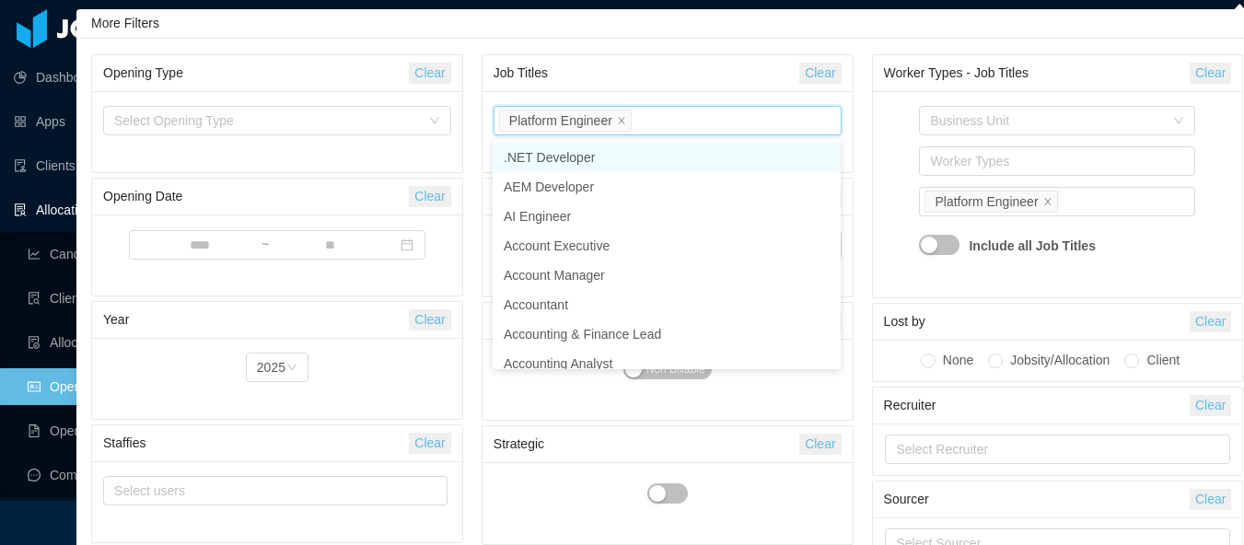
click at [900, 203] on div "Business Unit Worker Types Job Titles Platform Engineer Include all Job Titles" at bounding box center [1058, 194] width 348 height 184
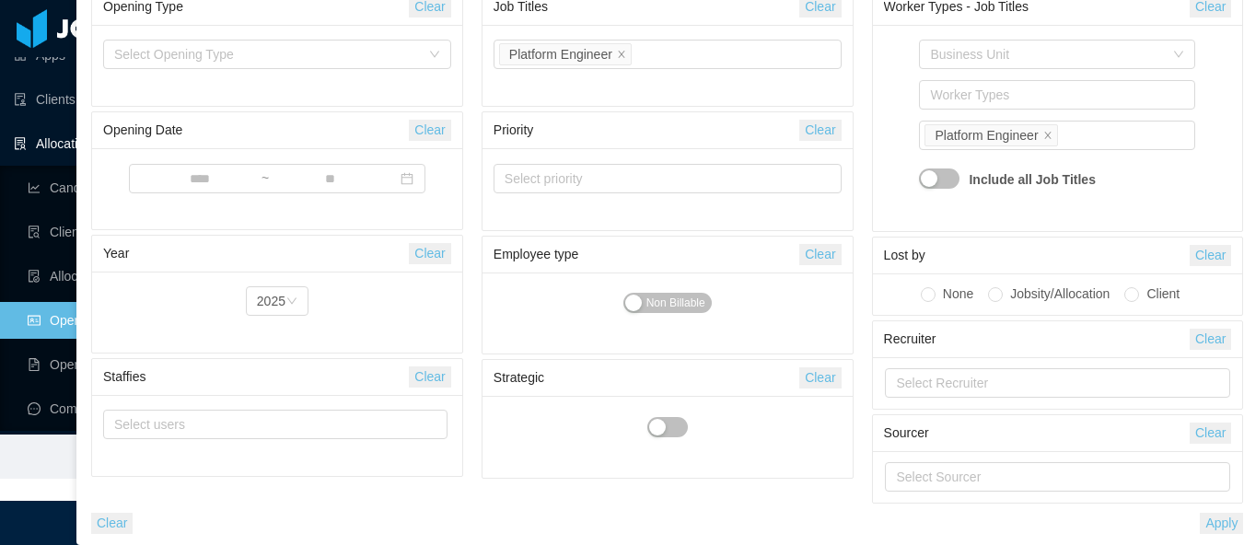
click at [1213, 520] on button "Apply" at bounding box center [1221, 523] width 43 height 21
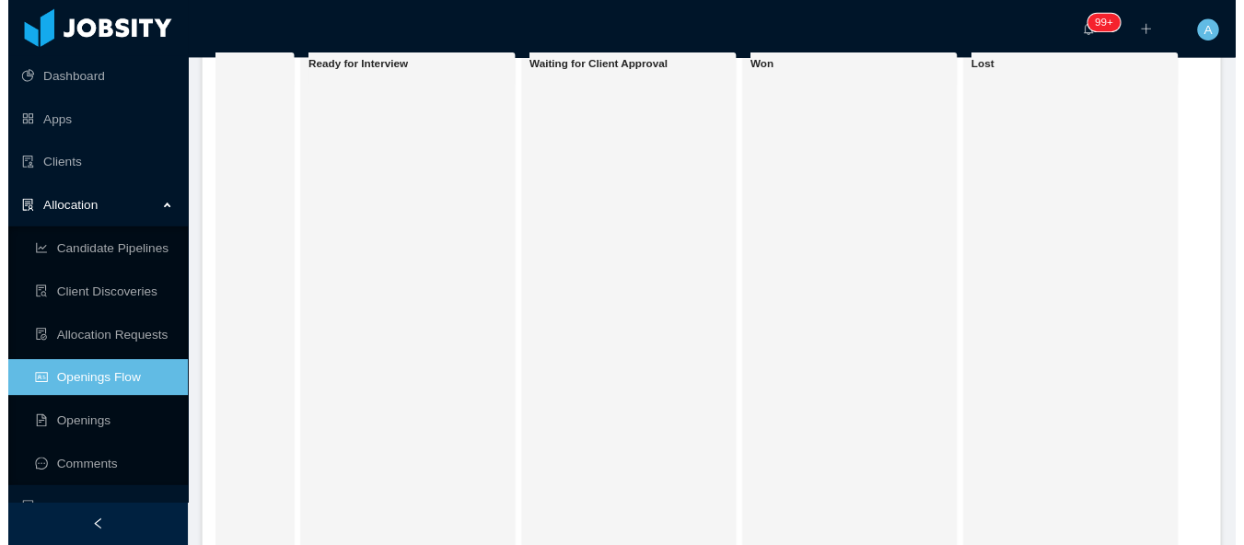
scroll to position [93, 0]
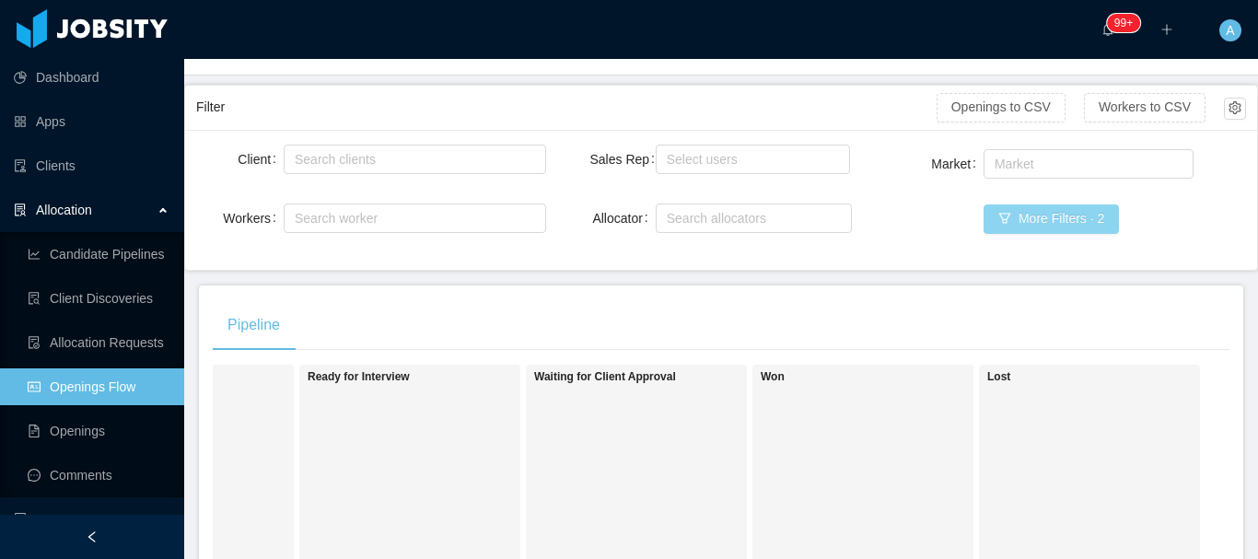
click at [1015, 219] on button "More Filters · 2" at bounding box center [1050, 218] width 135 height 29
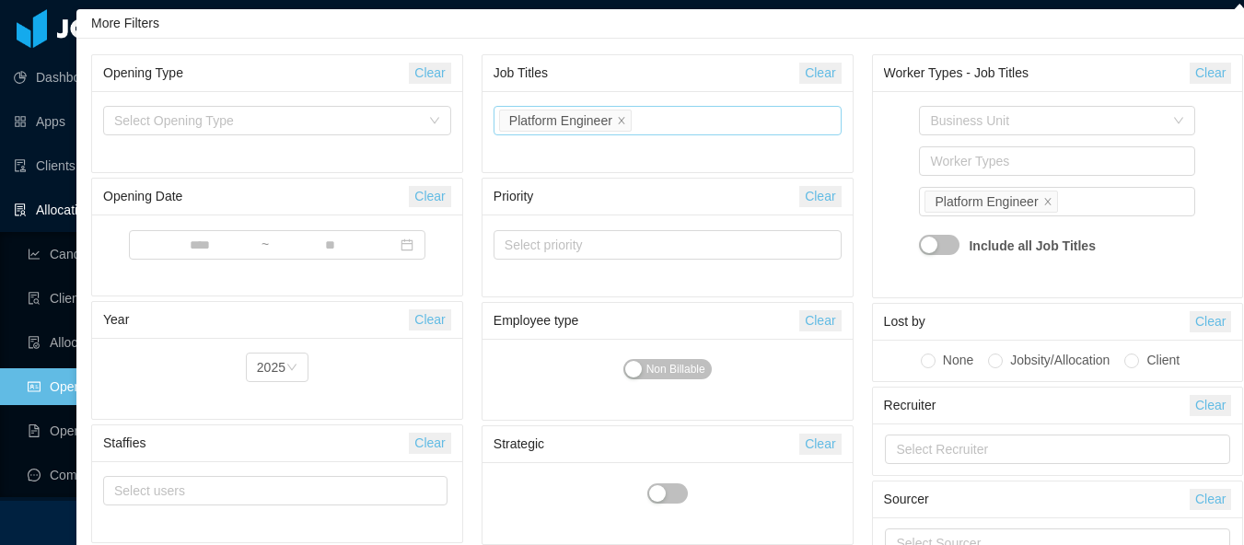
click at [679, 122] on div "Select Job Titles Platform Engineer" at bounding box center [664, 121] width 331 height 28
type input "***"
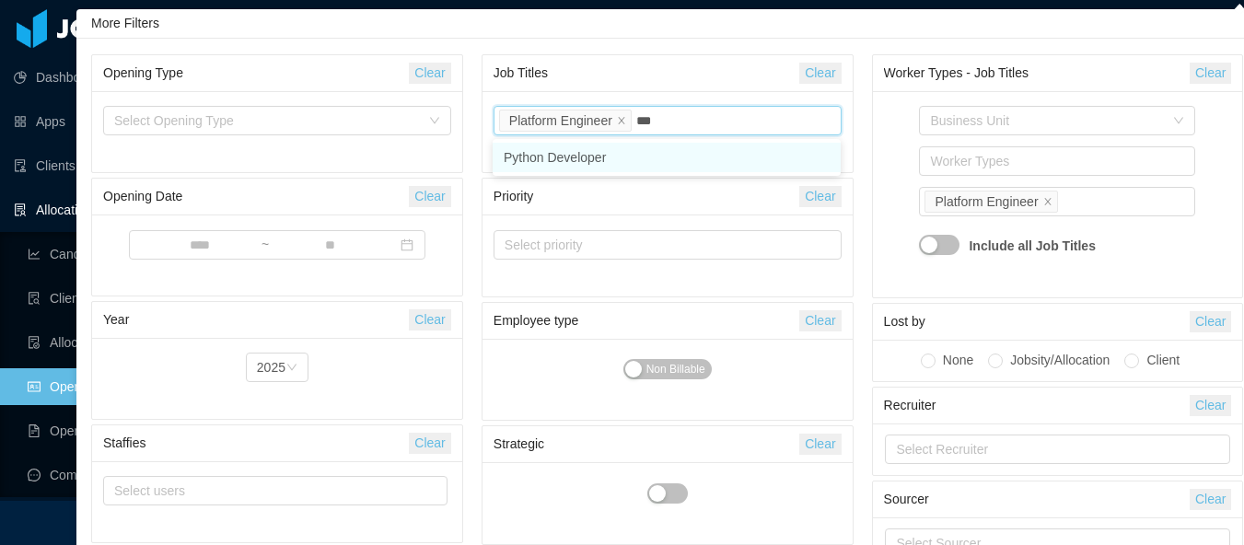
click at [615, 161] on li "Python Developer" at bounding box center [667, 157] width 348 height 29
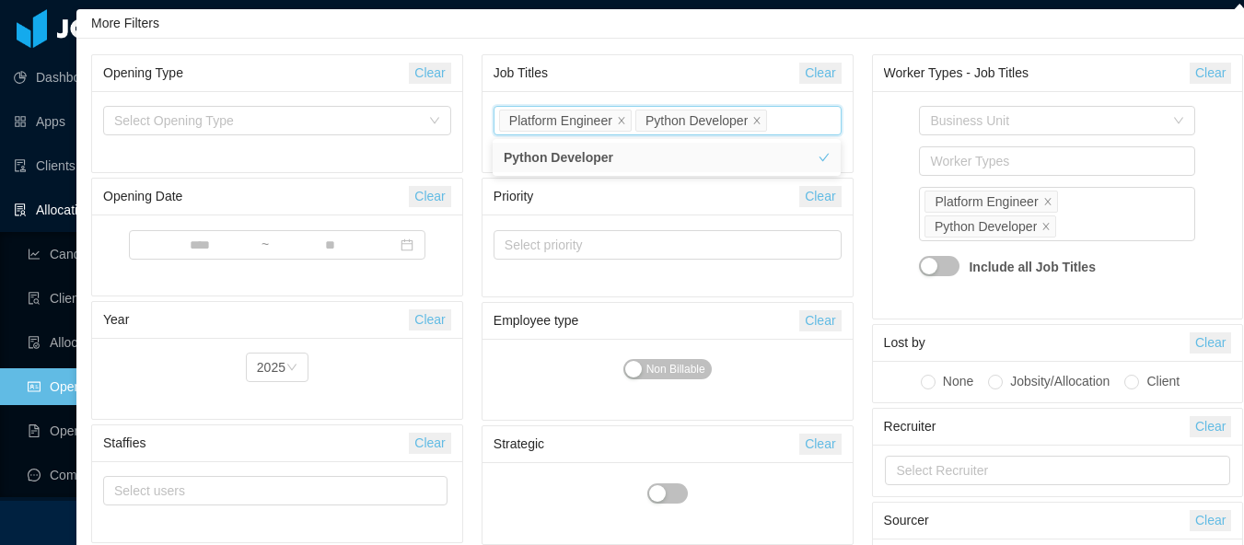
click at [888, 186] on div "Business Unit Worker Types Job Titles Platform Engineer Python Developer Includ…" at bounding box center [1058, 204] width 348 height 205
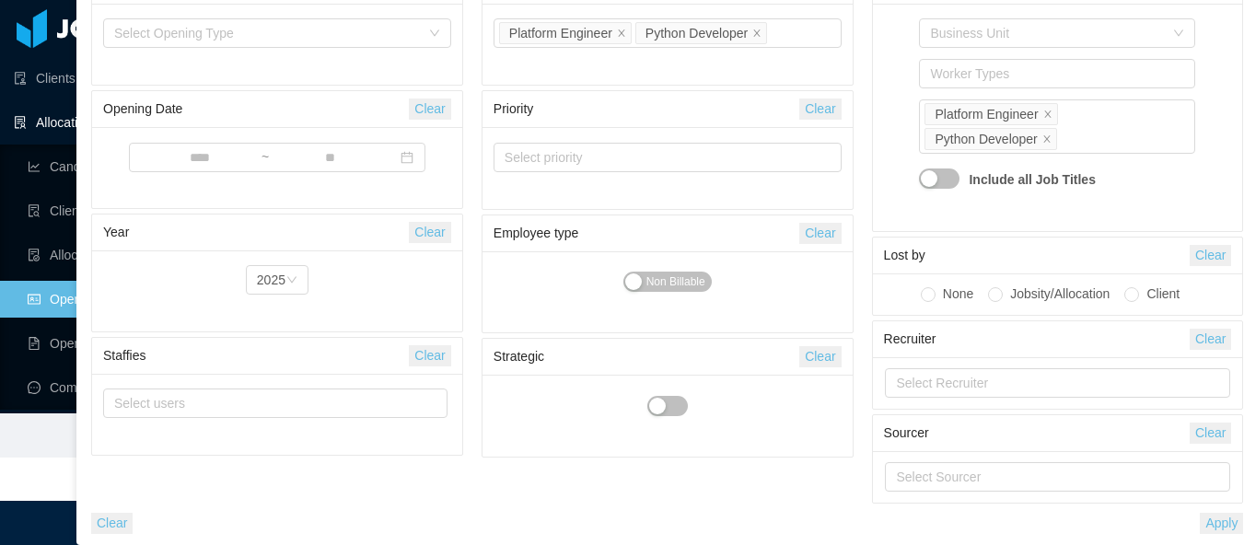
click at [1228, 520] on button "Apply" at bounding box center [1221, 523] width 43 height 21
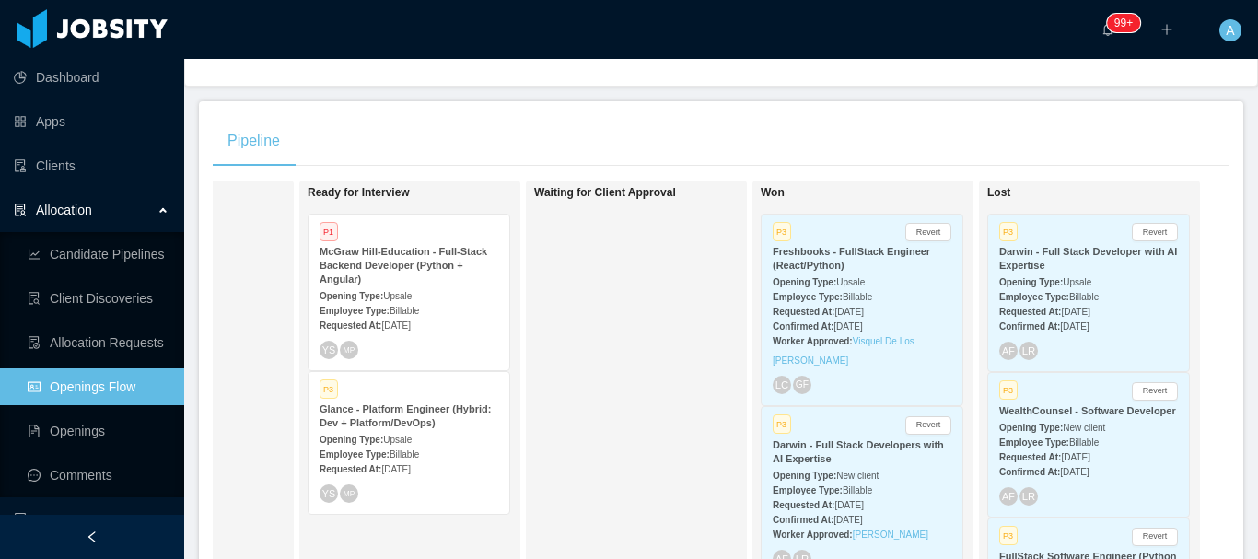
scroll to position [369, 0]
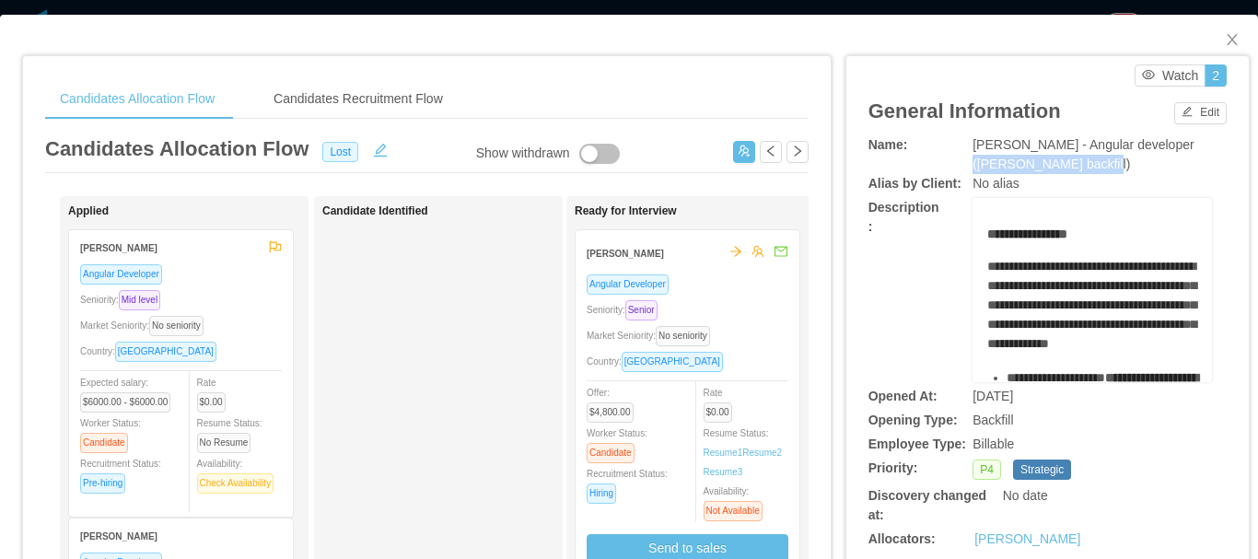
drag, startPoint x: 1158, startPoint y: 145, endPoint x: 1051, endPoint y: 159, distance: 107.7
click at [1051, 159] on span "[PERSON_NAME] - Angular developer ([PERSON_NAME] backfill)" at bounding box center [1082, 154] width 221 height 34
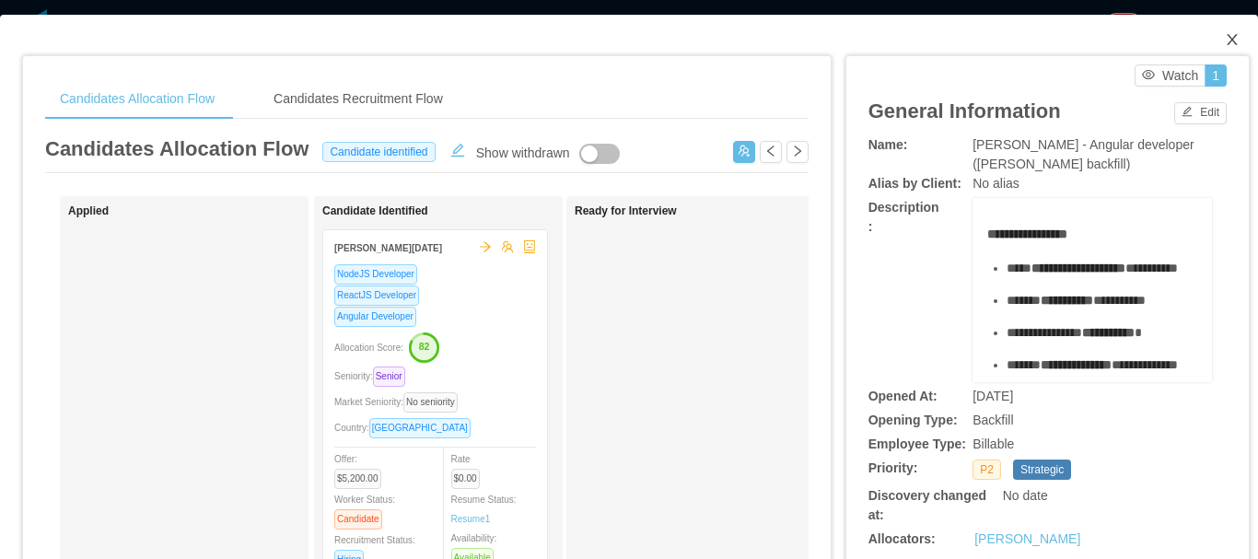
click at [1210, 31] on span "Close" at bounding box center [1232, 41] width 52 height 52
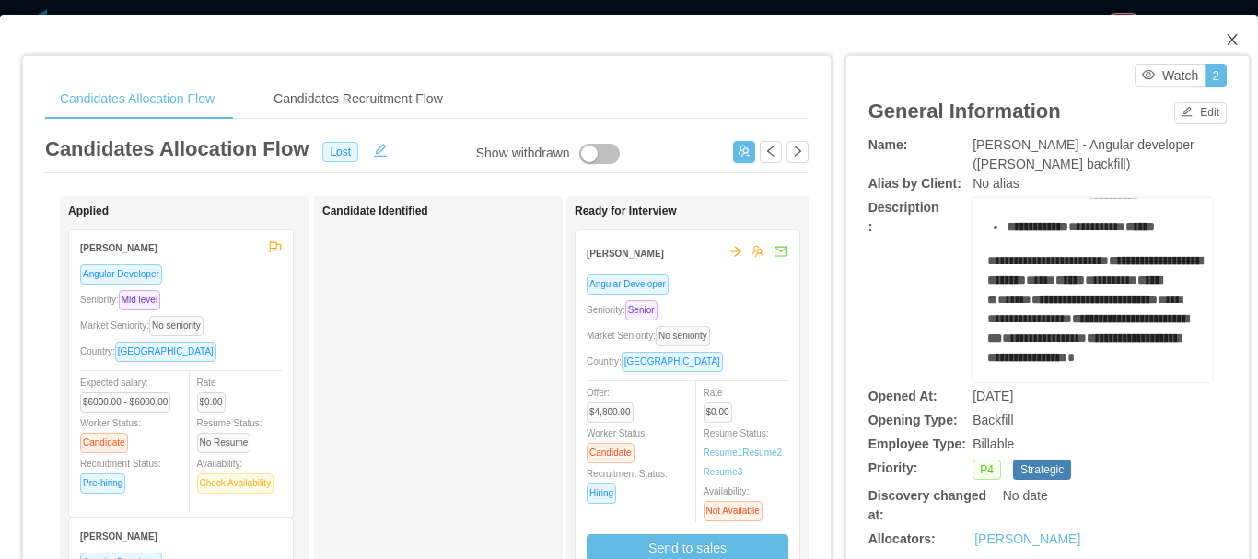
drag, startPoint x: 1219, startPoint y: 41, endPoint x: 703, endPoint y: 202, distance: 539.9
click at [1224, 41] on icon "icon: close" at bounding box center [1231, 39] width 15 height 15
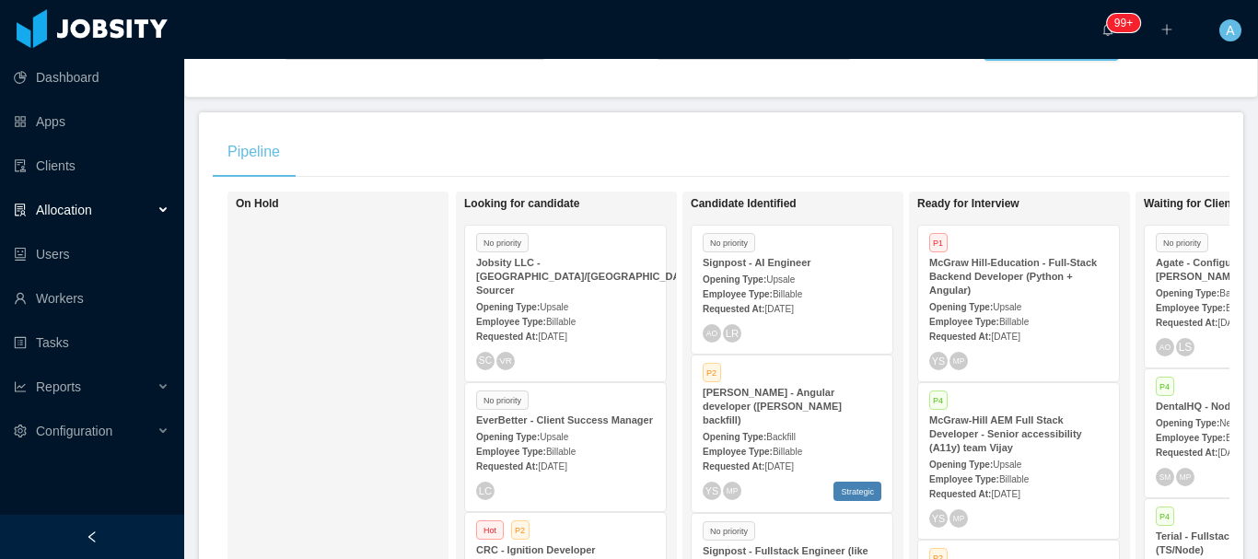
scroll to position [276, 0]
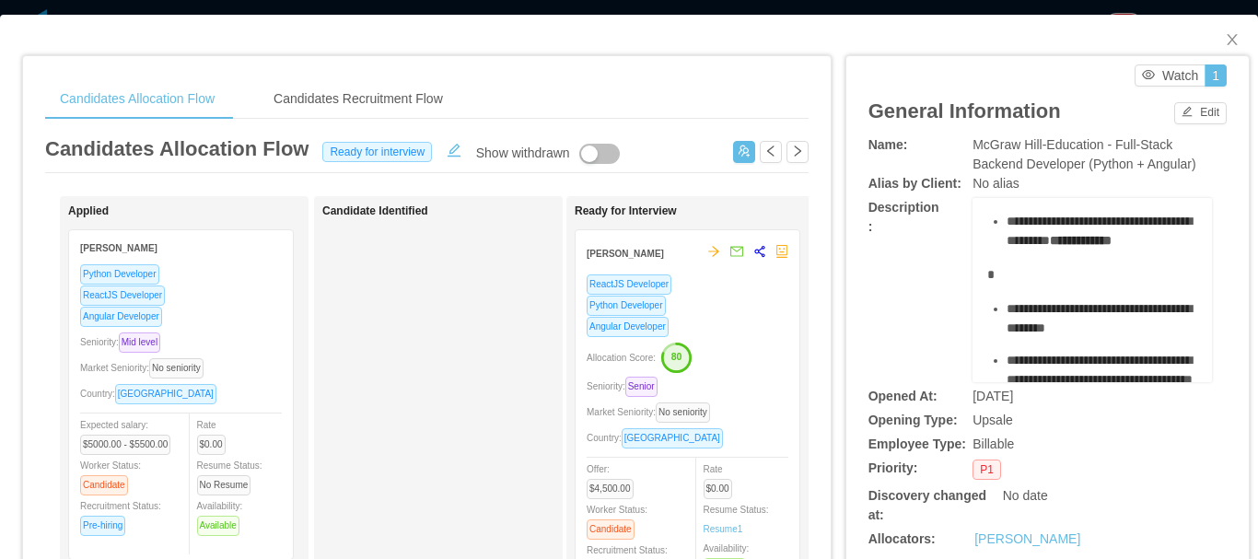
scroll to position [644, 0]
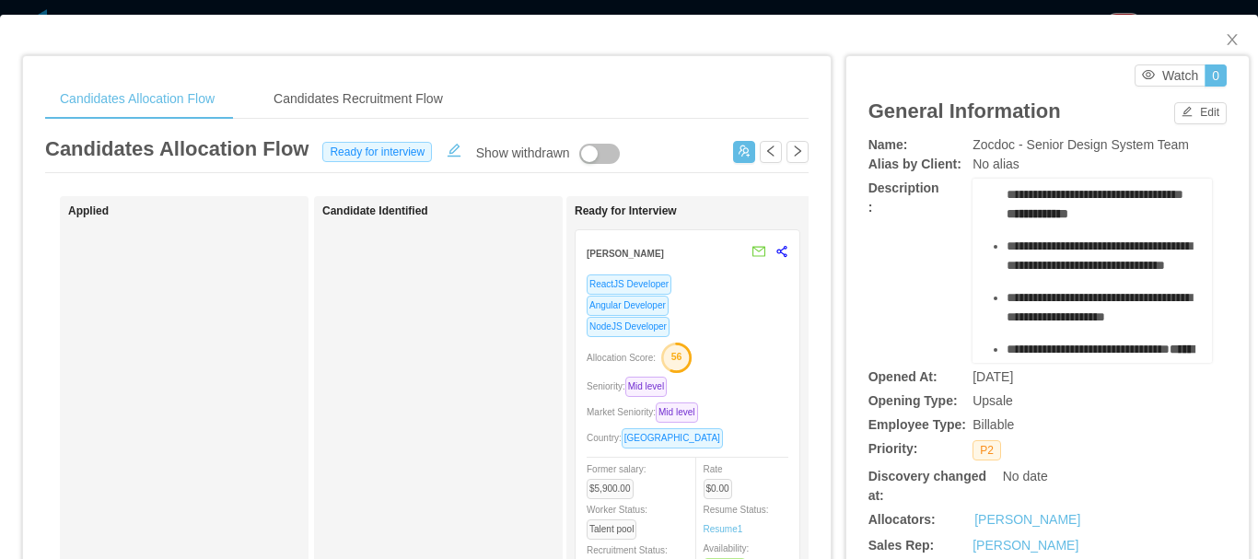
scroll to position [460, 0]
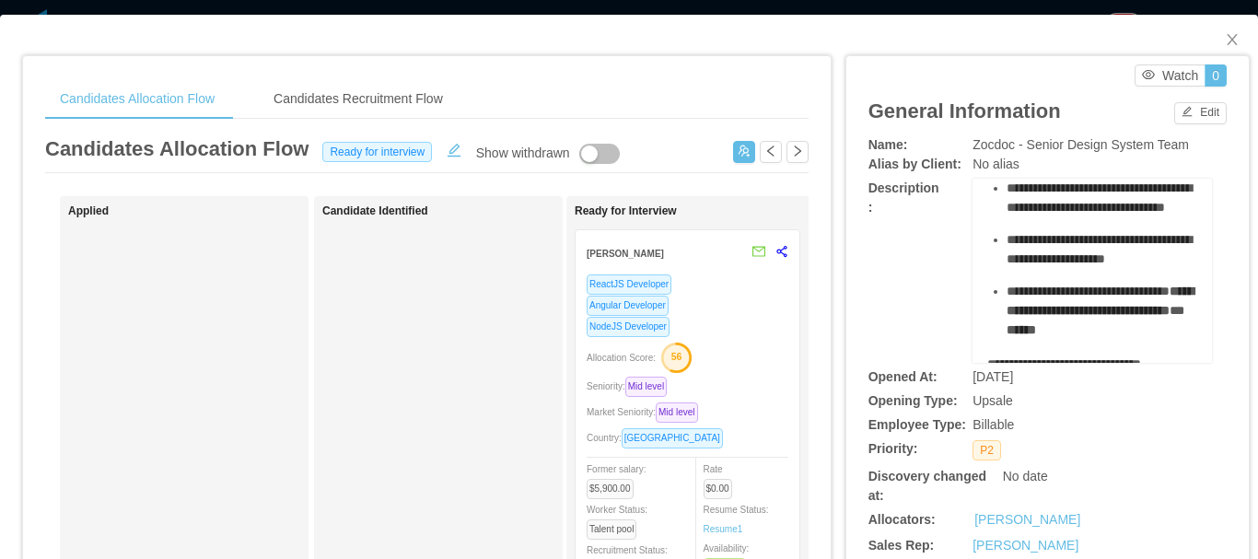
drag, startPoint x: 981, startPoint y: 244, endPoint x: 1121, endPoint y: 267, distance: 142.7
click at [1121, 270] on div "**********" at bounding box center [1092, 260] width 211 height 1030
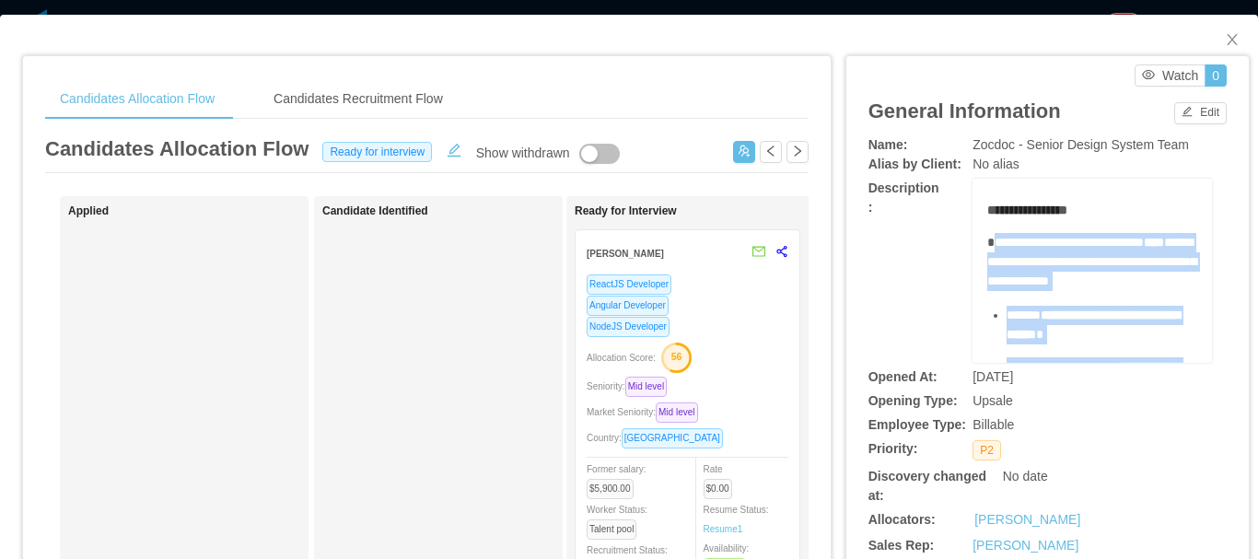
scroll to position [0, 0]
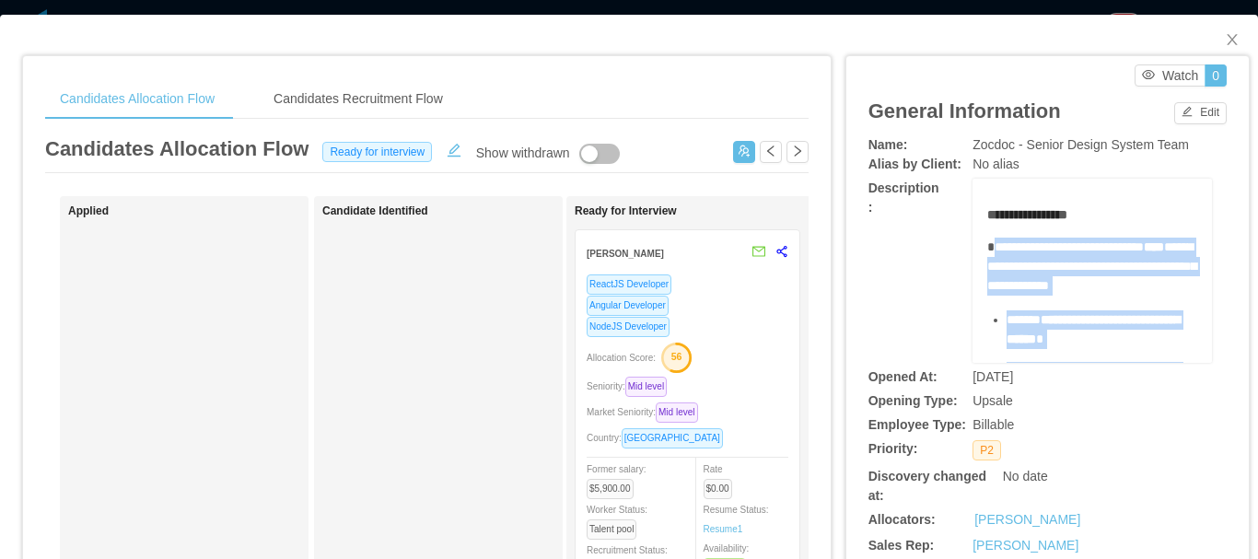
copy div "**********"
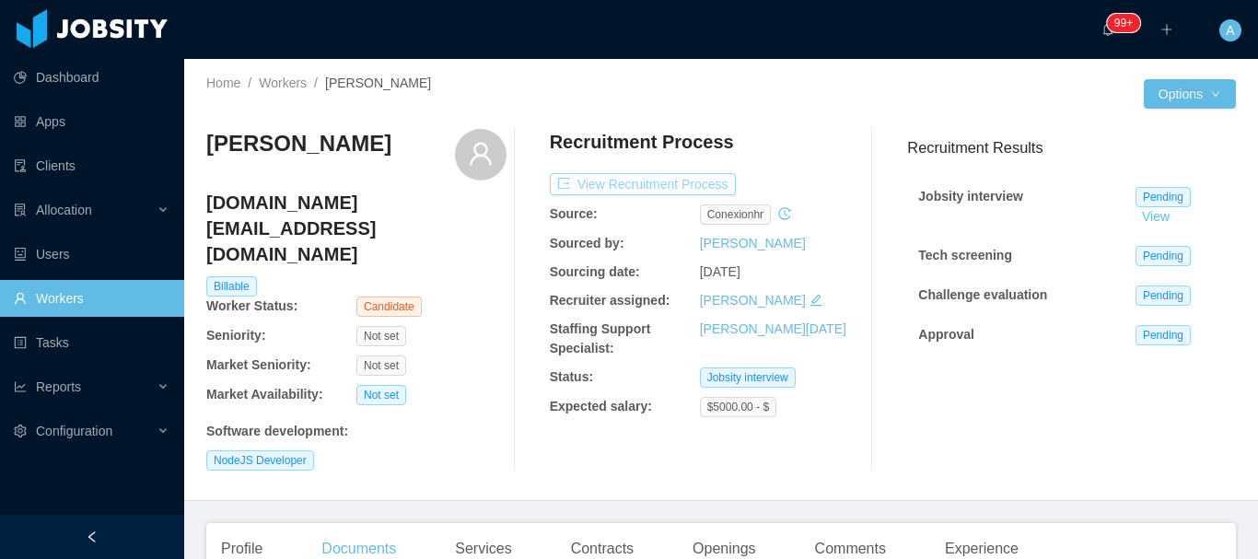
click at [659, 181] on button "View Recruitment Process" at bounding box center [643, 184] width 186 height 22
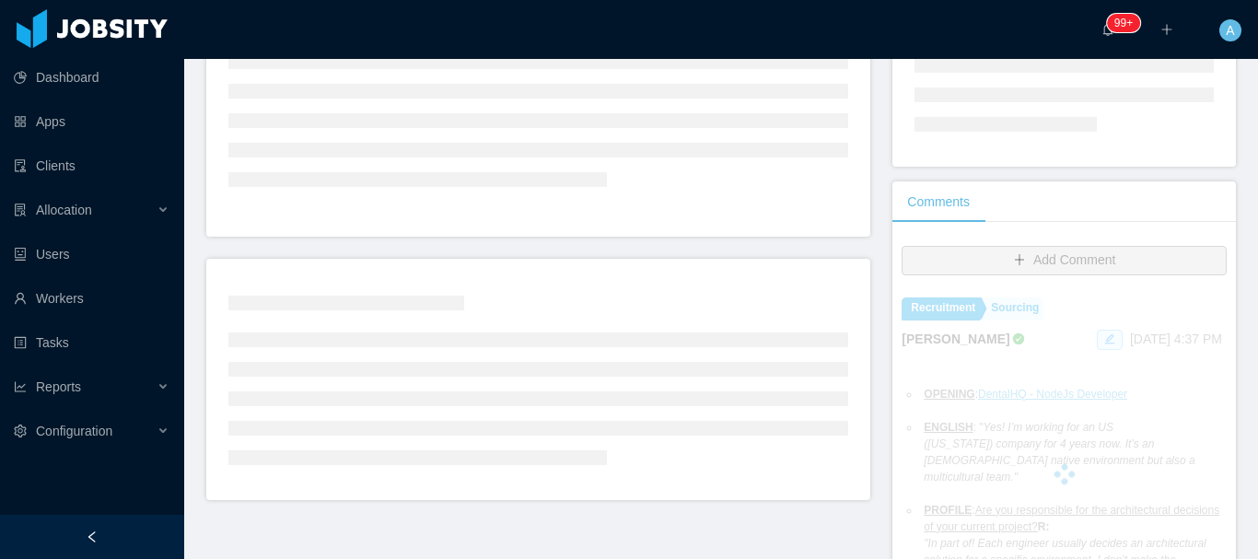
scroll to position [276, 0]
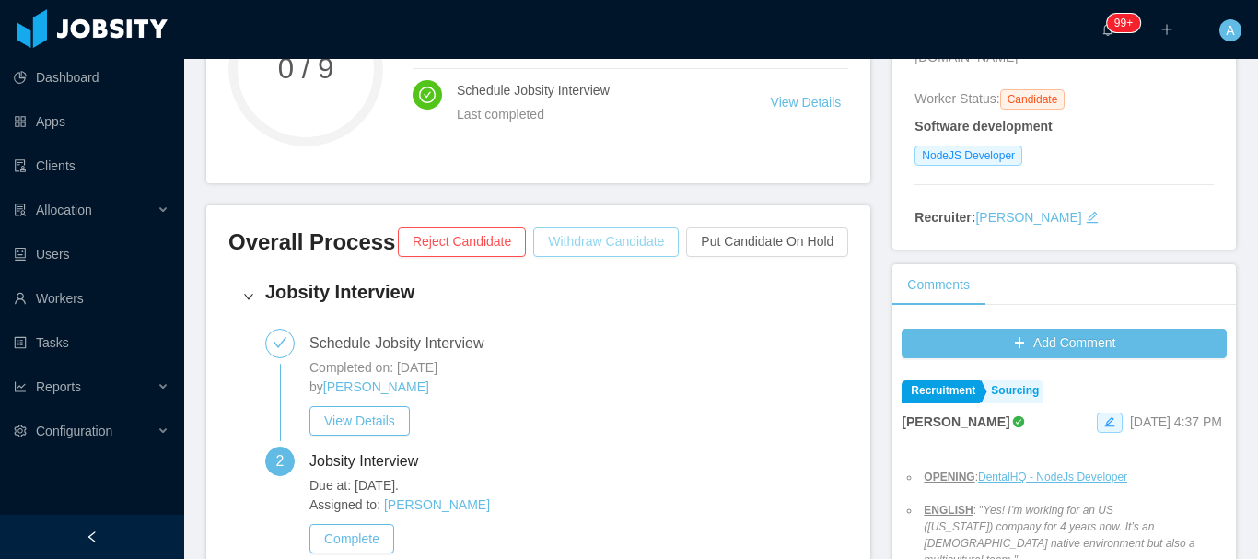
click at [604, 236] on button "Withdraw Candidate" at bounding box center [605, 241] width 145 height 29
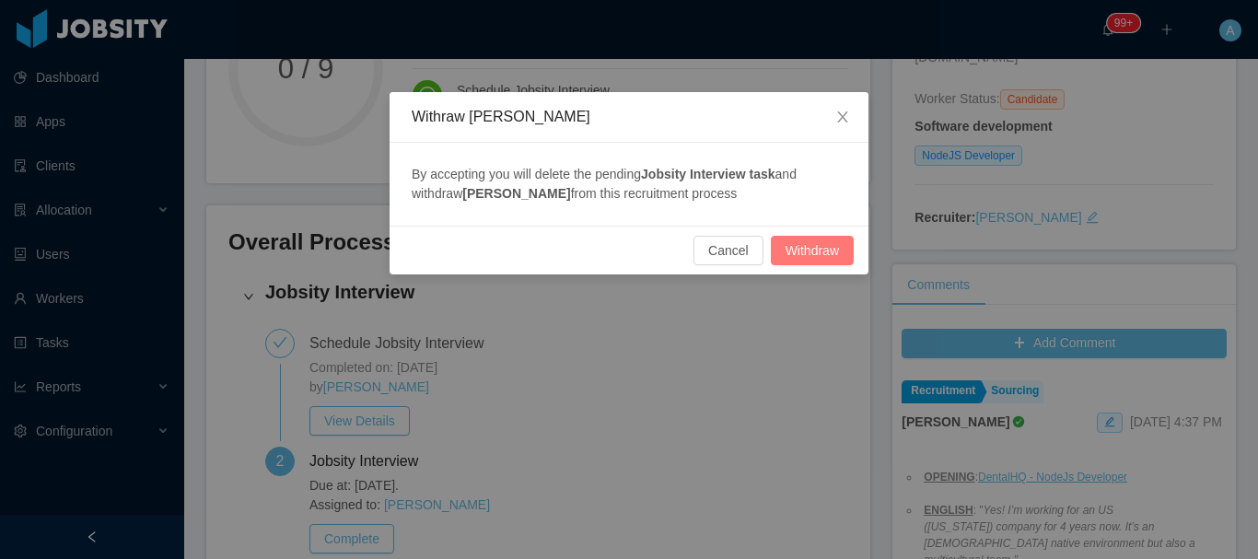
click at [815, 255] on button "Withdraw" at bounding box center [812, 250] width 83 height 29
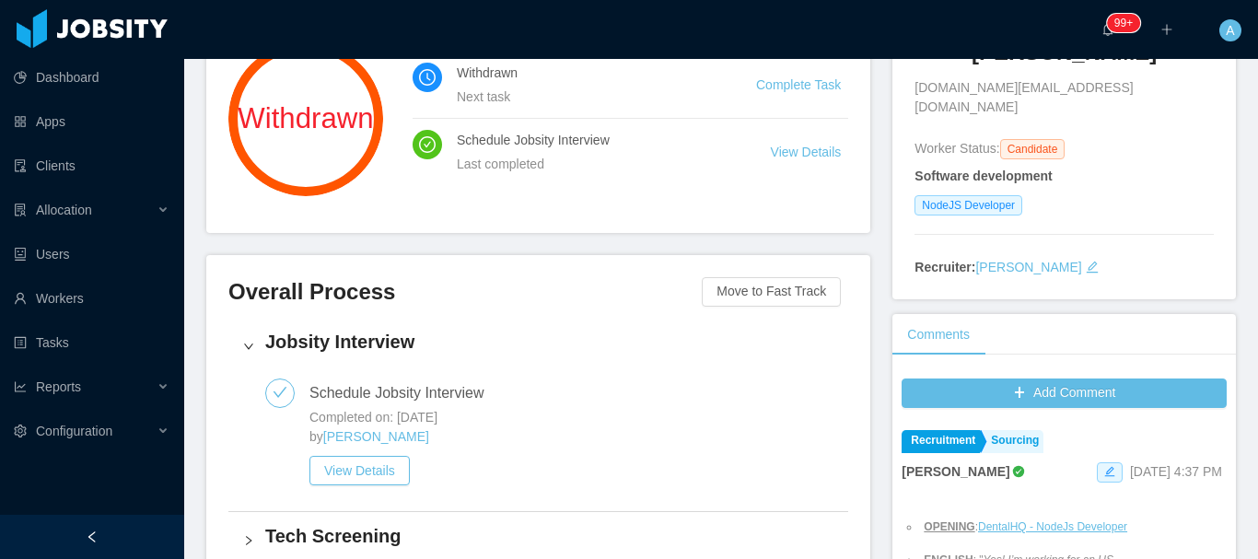
scroll to position [184, 0]
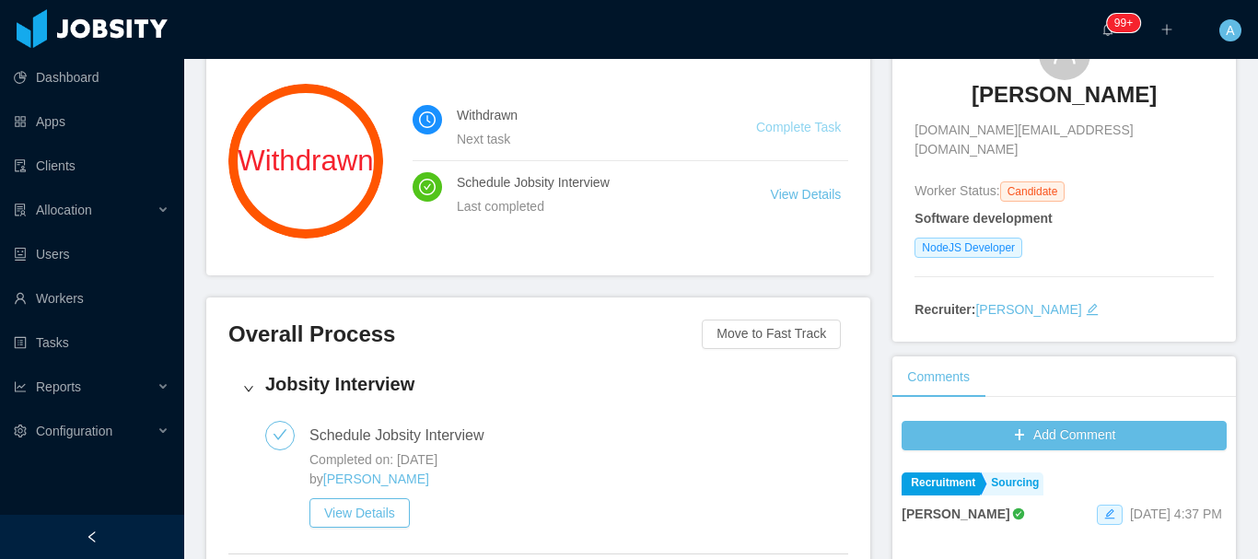
click at [807, 122] on link "Complete Task" at bounding box center [798, 127] width 85 height 15
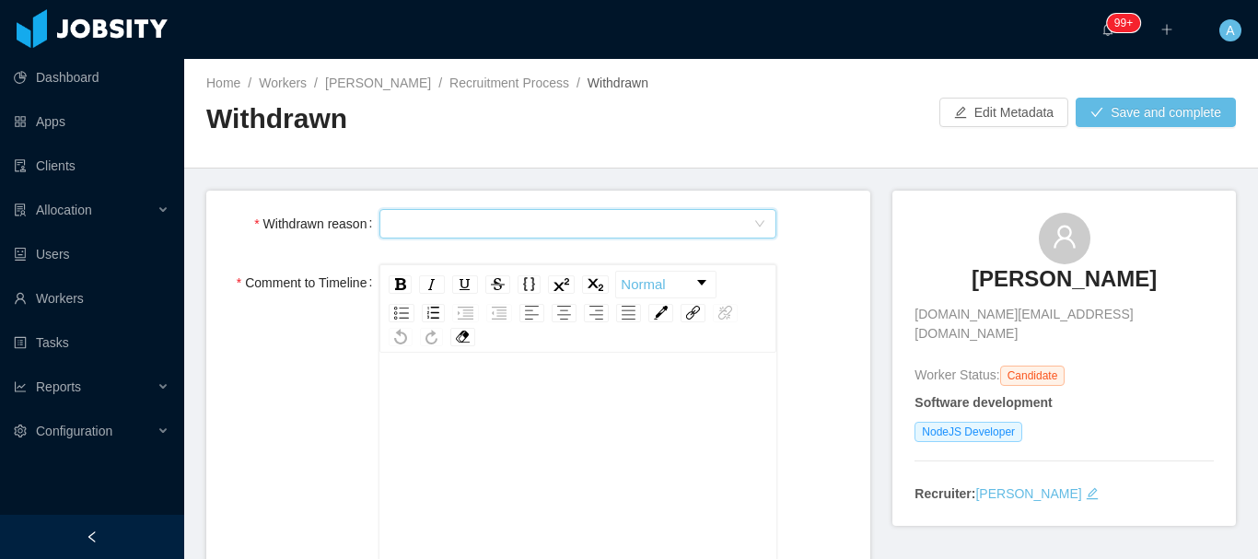
click at [442, 220] on div "Select Type" at bounding box center [571, 224] width 363 height 28
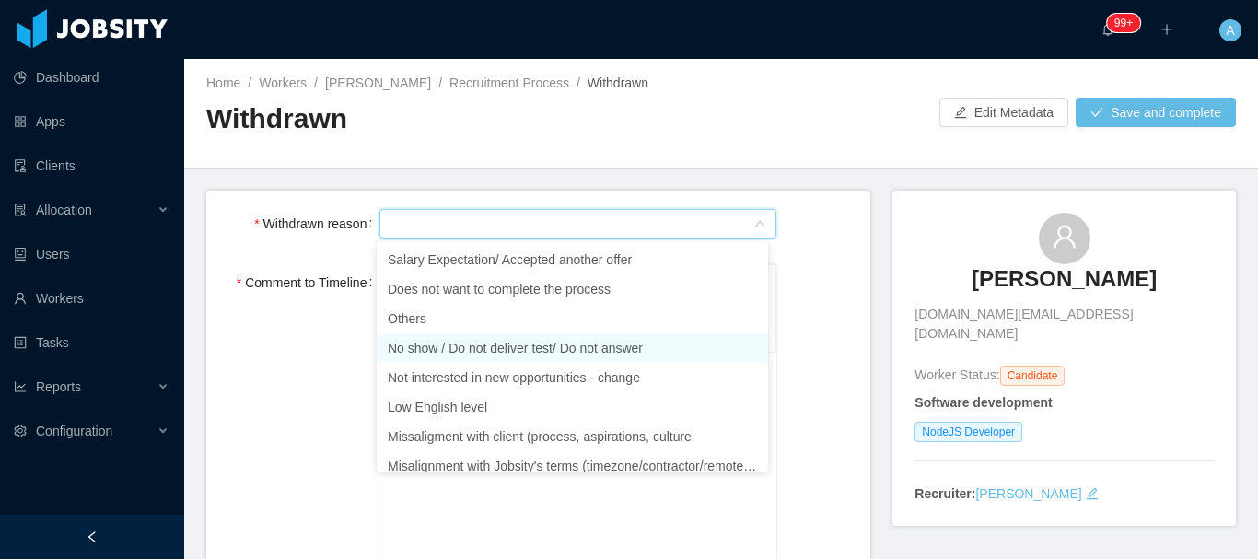
click at [488, 345] on li "No show / Do not deliver test/ Do not answer" at bounding box center [572, 347] width 391 height 29
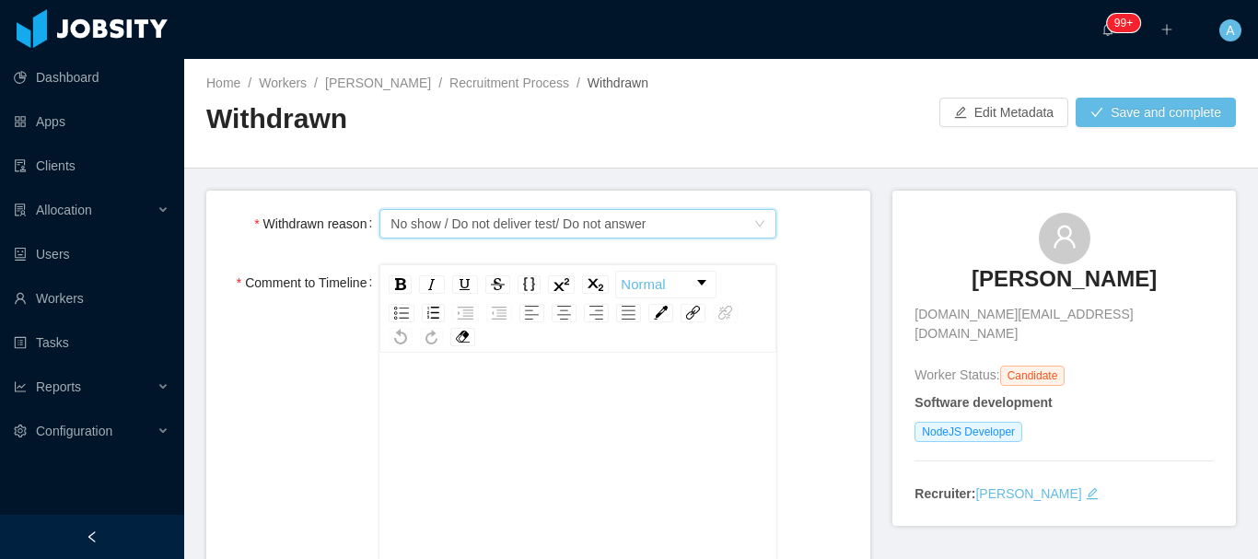
click at [547, 401] on div "rdw-editor" at bounding box center [578, 402] width 368 height 37
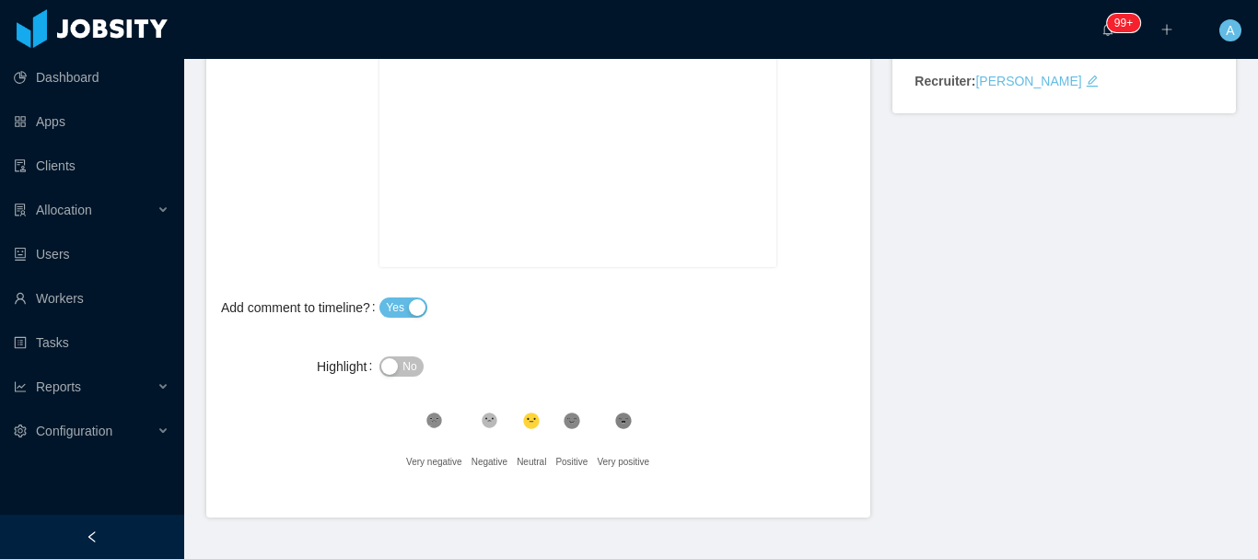
scroll to position [457, 0]
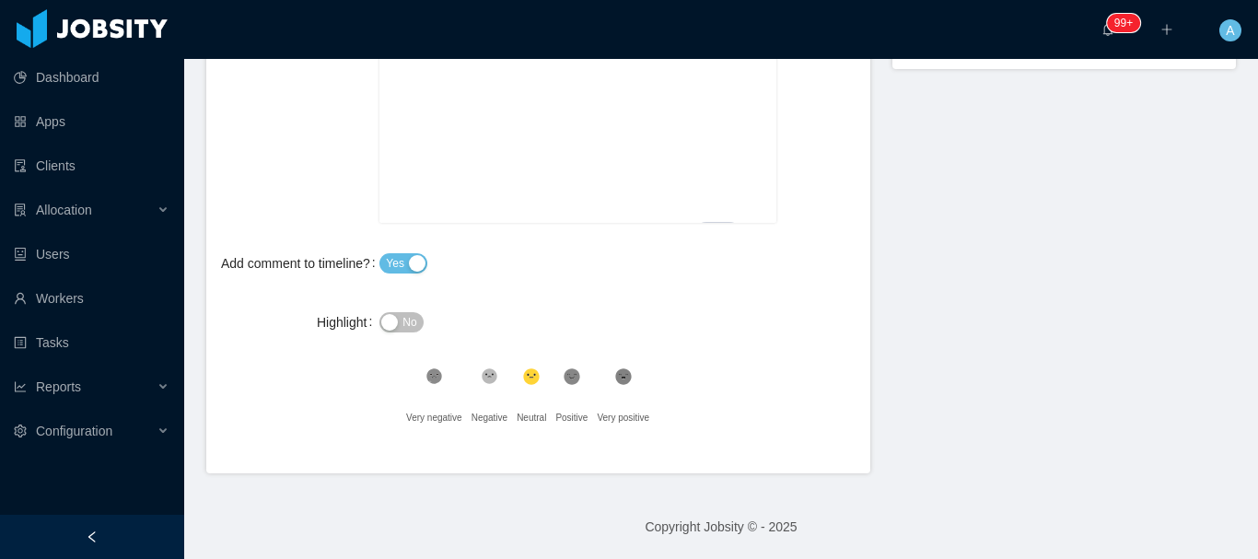
click at [490, 378] on icon at bounding box center [490, 376] width 16 height 16
click at [402, 314] on span "No" at bounding box center [409, 322] width 14 height 18
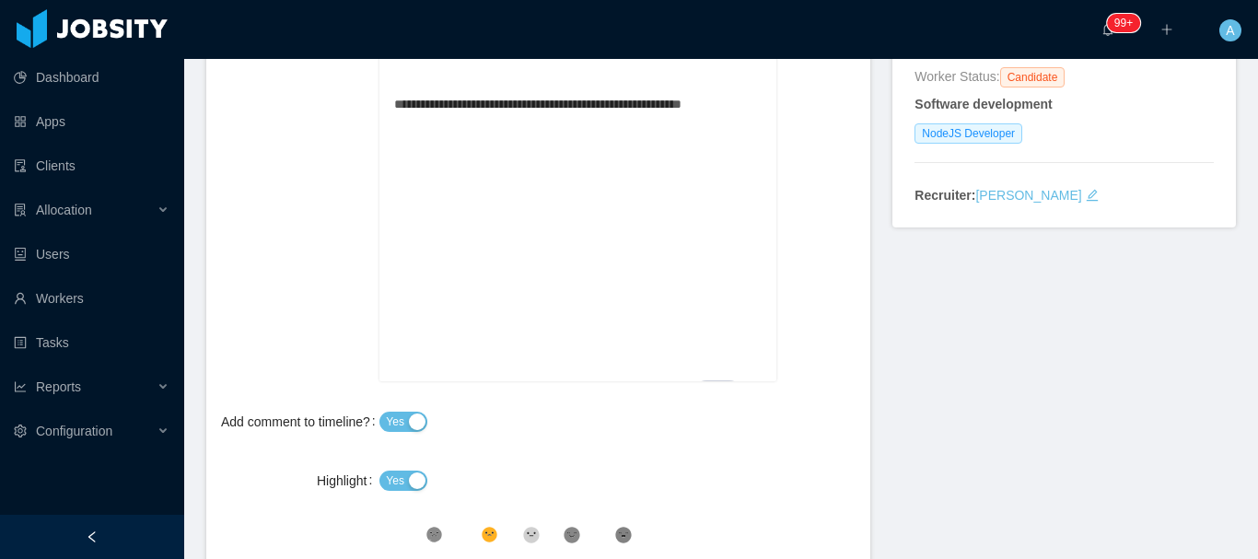
scroll to position [0, 0]
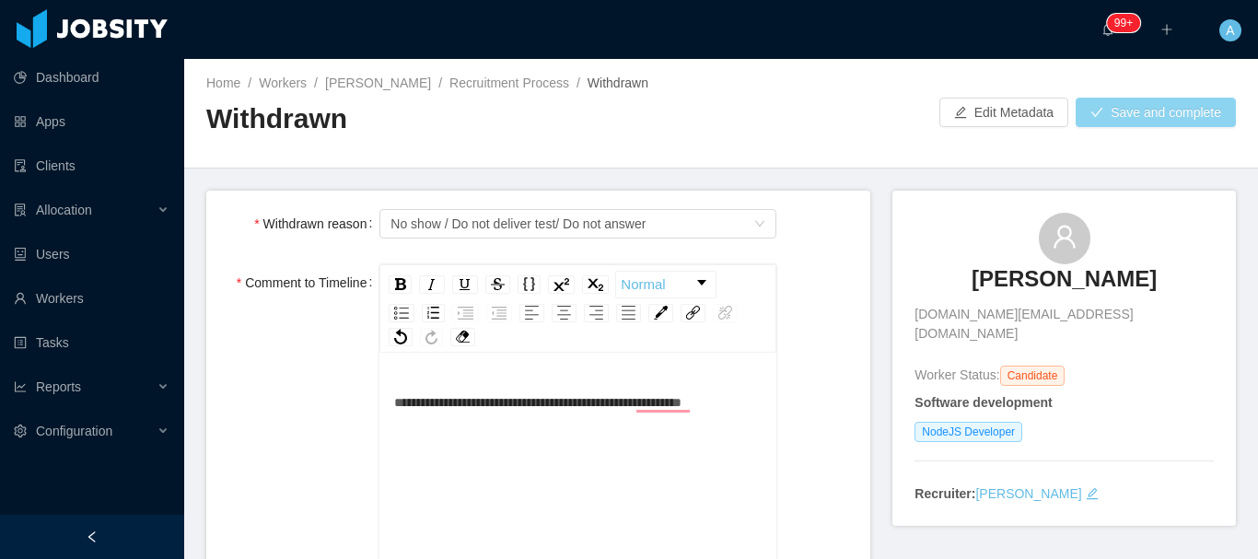
click at [1130, 120] on button "Save and complete" at bounding box center [1155, 112] width 160 height 29
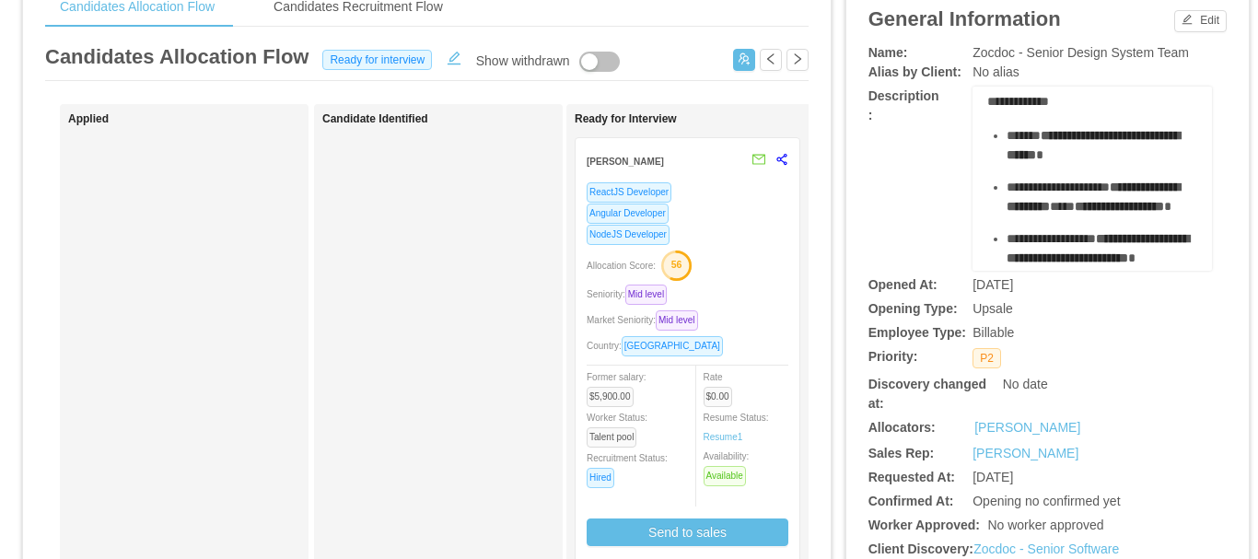
scroll to position [184, 0]
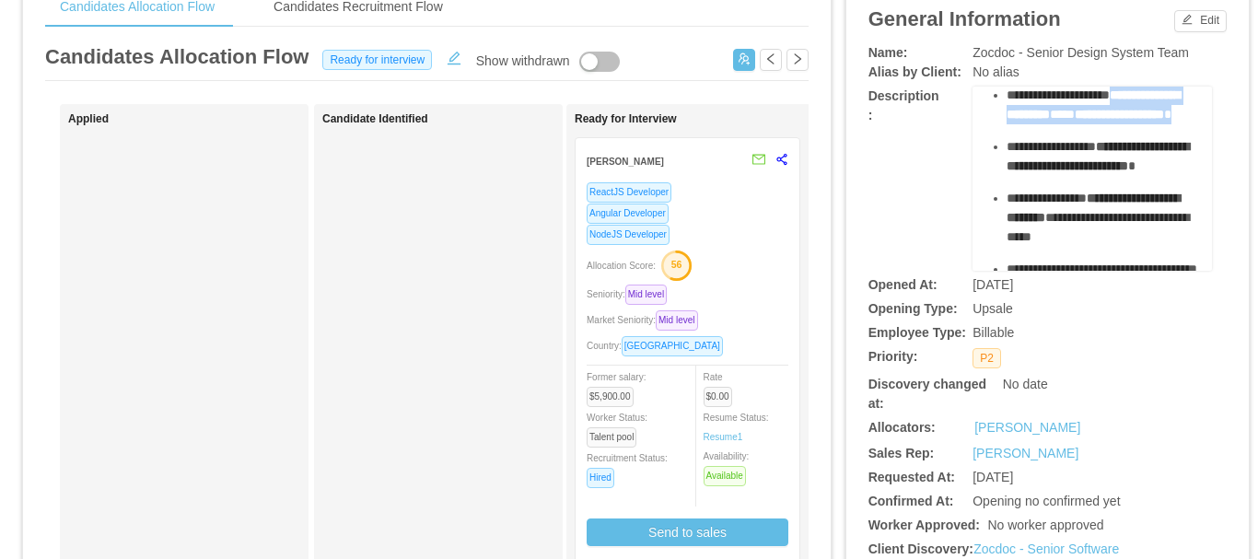
drag, startPoint x: 1120, startPoint y: 116, endPoint x: 1125, endPoint y: 148, distance: 32.6
click at [1125, 124] on div "**********" at bounding box center [1101, 105] width 191 height 39
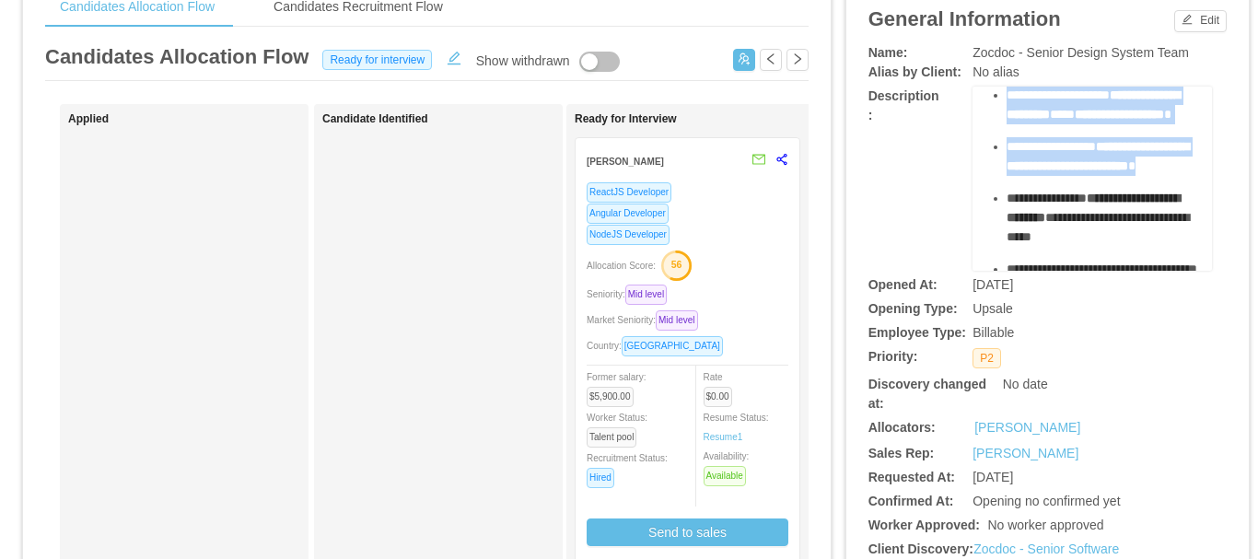
drag, startPoint x: 1113, startPoint y: 227, endPoint x: 998, endPoint y: 113, distance: 162.1
click at [998, 113] on ul "**********" at bounding box center [1092, 279] width 211 height 490
copy ul "**********"
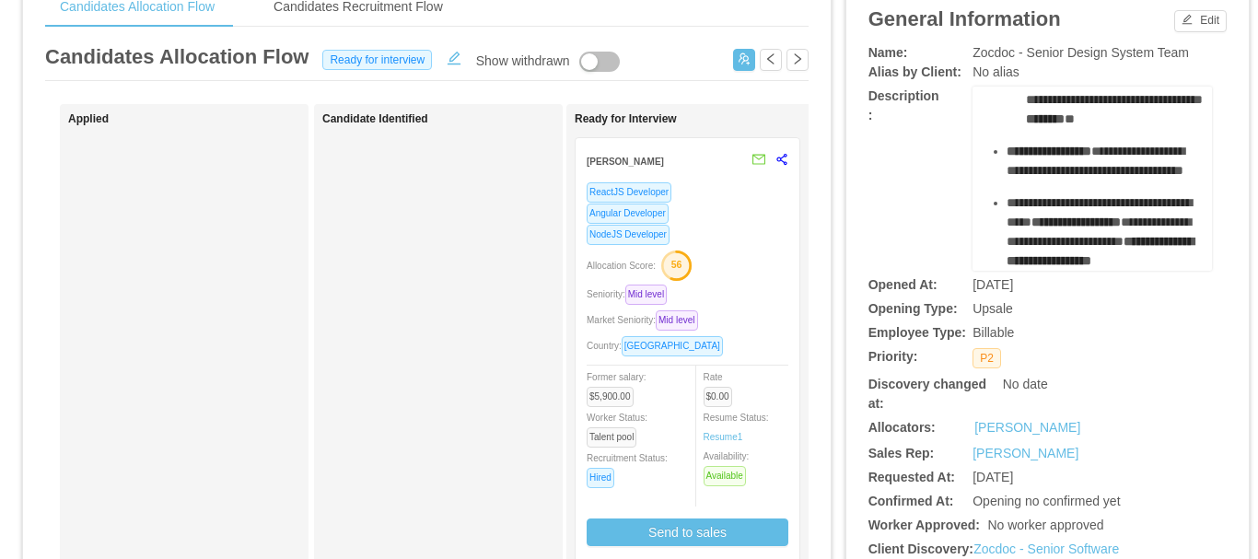
scroll to position [983, 0]
drag, startPoint x: 1015, startPoint y: 122, endPoint x: 1108, endPoint y: 131, distance: 93.4
copy div "**********"
drag, startPoint x: 1018, startPoint y: 173, endPoint x: 1108, endPoint y: 199, distance: 93.8
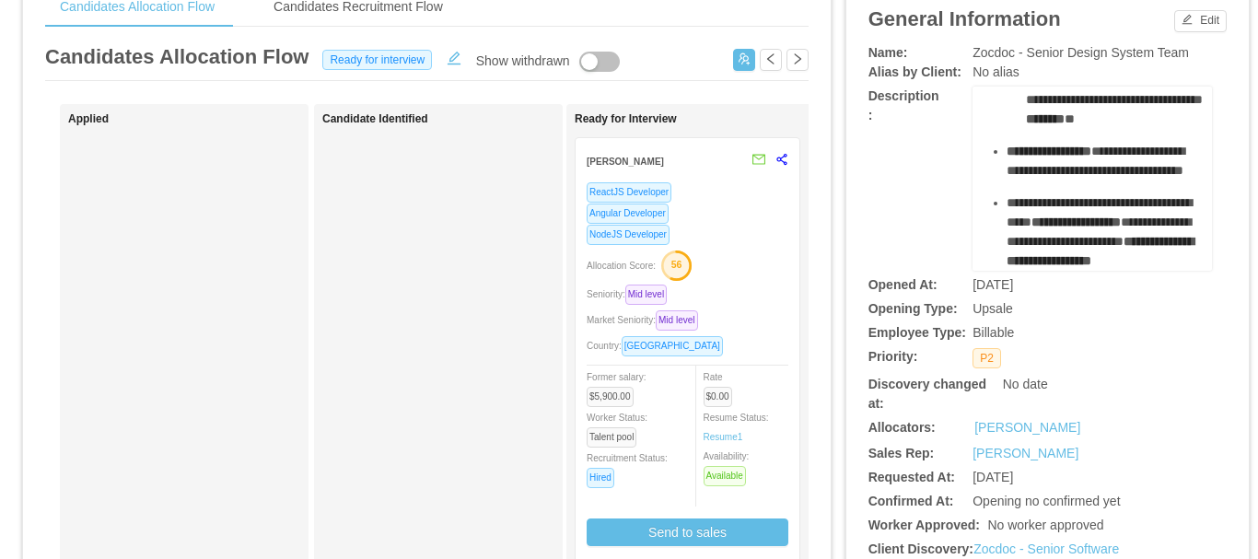
click at [1085, 16] on span "**********" at bounding box center [1080, 9] width 108 height 13
click at [1084, 54] on span "**********" at bounding box center [1107, 29] width 163 height 52
drag, startPoint x: 1048, startPoint y: 208, endPoint x: 1015, endPoint y: 177, distance: 45.6
click at [1026, 58] on div "**********" at bounding box center [1112, 29] width 172 height 58
copy div "**********"
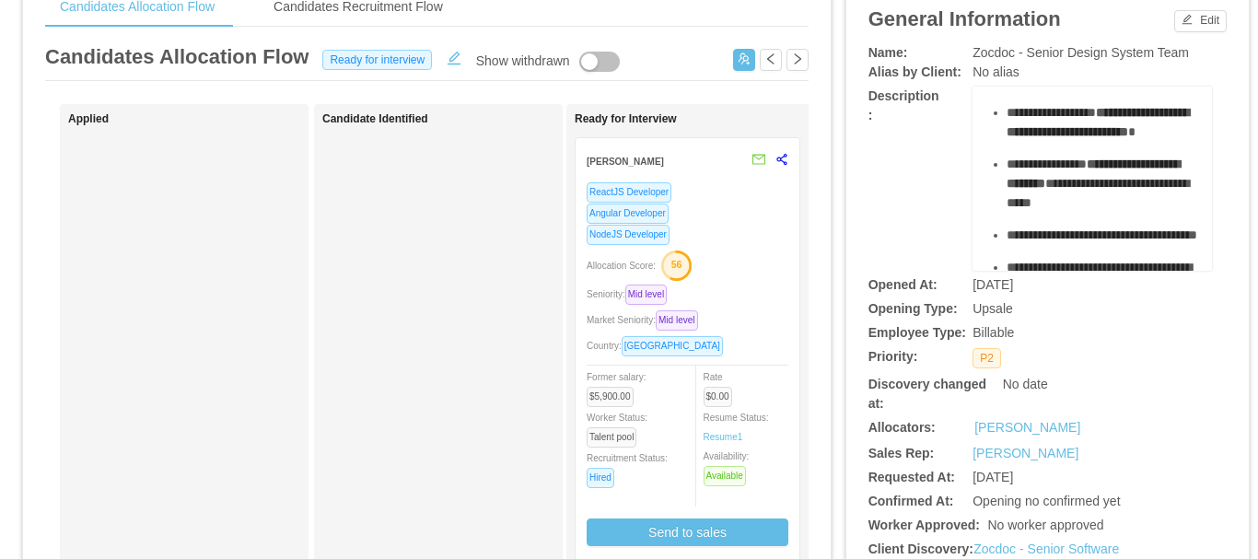
scroll to position [247, 0]
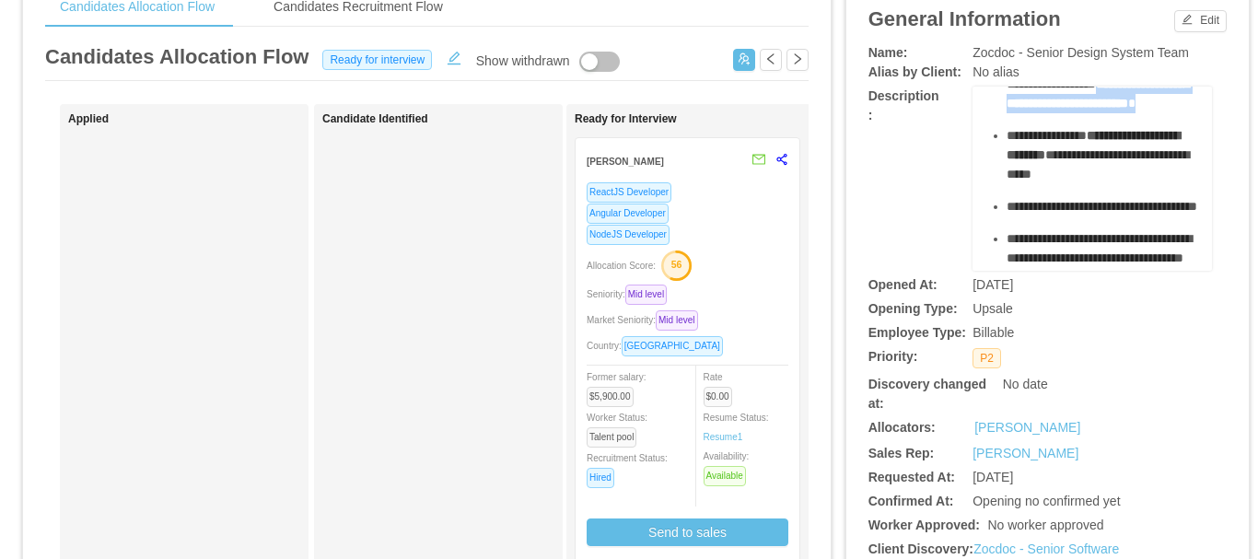
drag, startPoint x: 1102, startPoint y: 127, endPoint x: 1113, endPoint y: 162, distance: 36.7
click at [1113, 113] on div "**********" at bounding box center [1101, 94] width 191 height 39
copy div "**********"
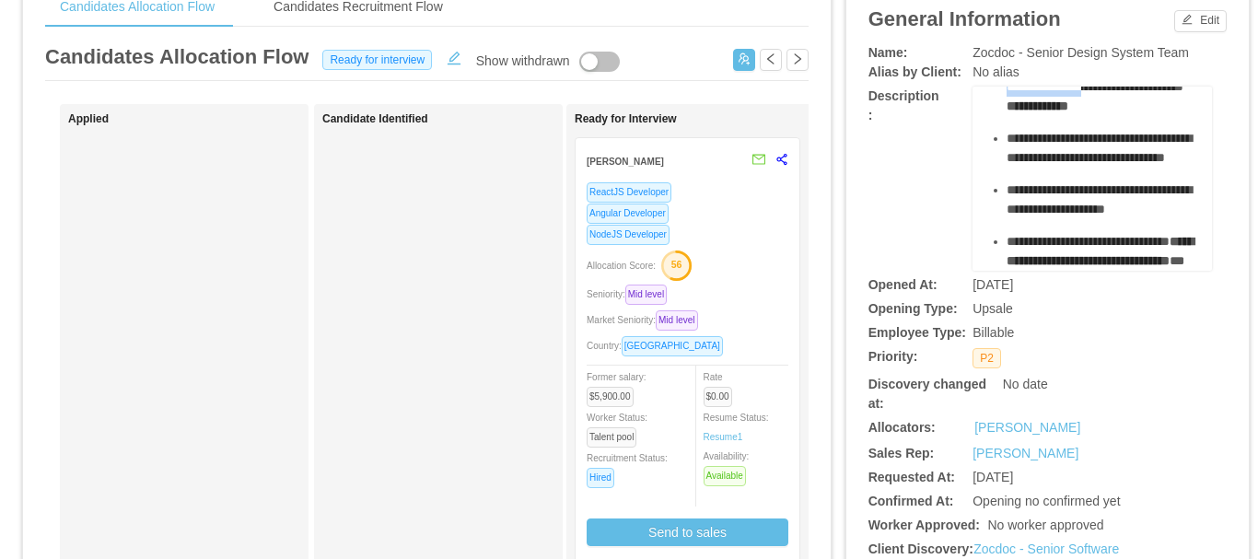
scroll to position [460, 0]
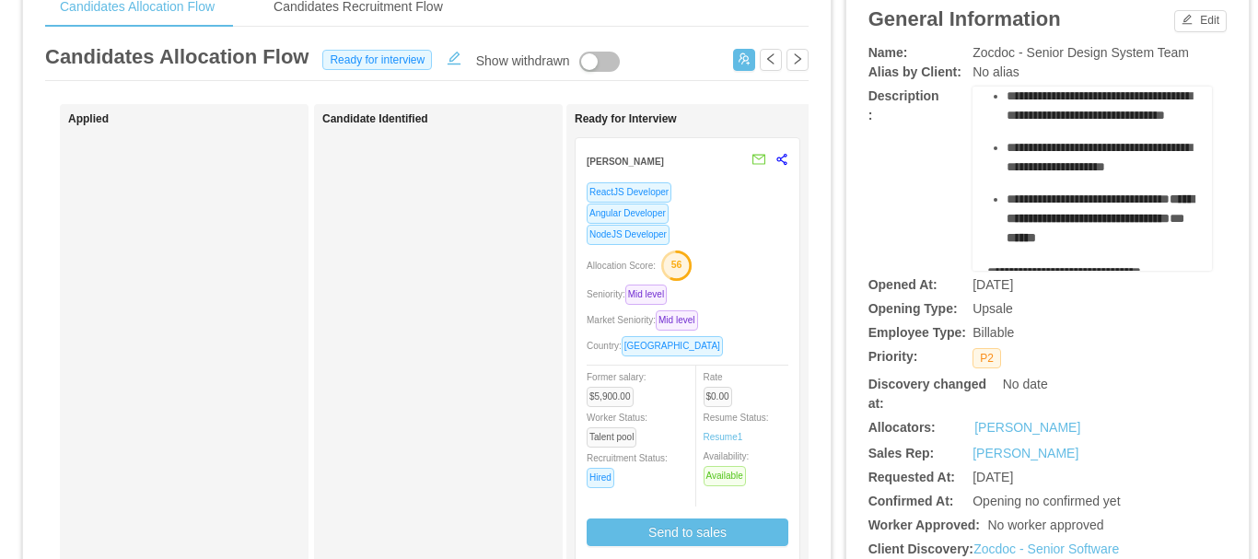
drag, startPoint x: 977, startPoint y: 118, endPoint x: 1137, endPoint y: 173, distance: 169.5
click at [1137, 173] on div "**********" at bounding box center [1092, 168] width 211 height 1030
copy div "**********"
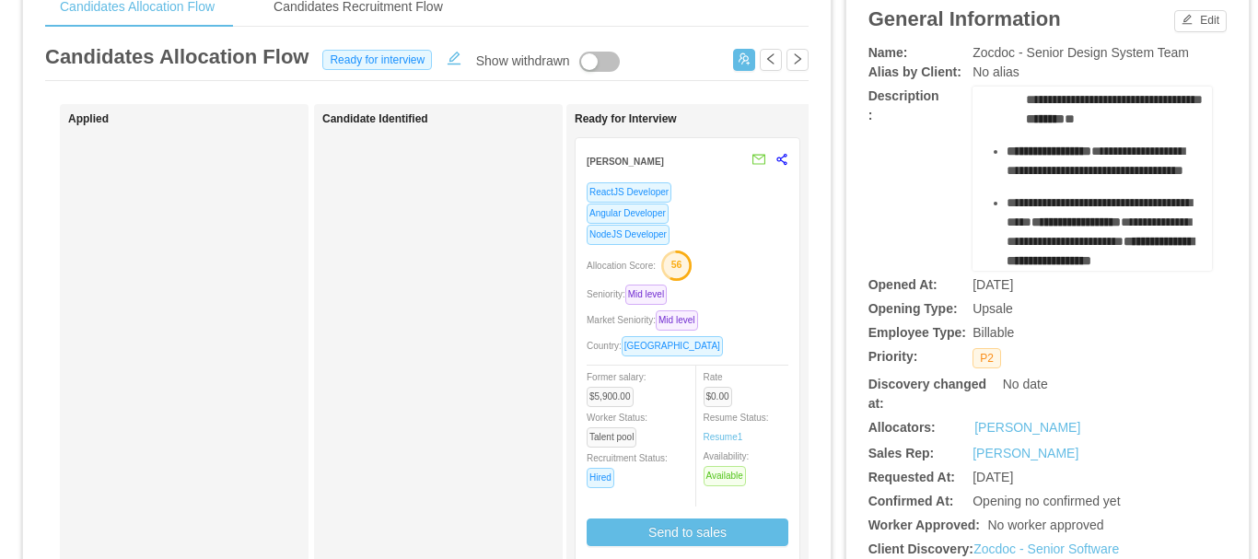
scroll to position [1259, 0]
drag, startPoint x: 992, startPoint y: 226, endPoint x: 1061, endPoint y: 249, distance: 71.6
click at [1060, 254] on ul "**********" at bounding box center [1092, 77] width 211 height 387
copy div "**********"
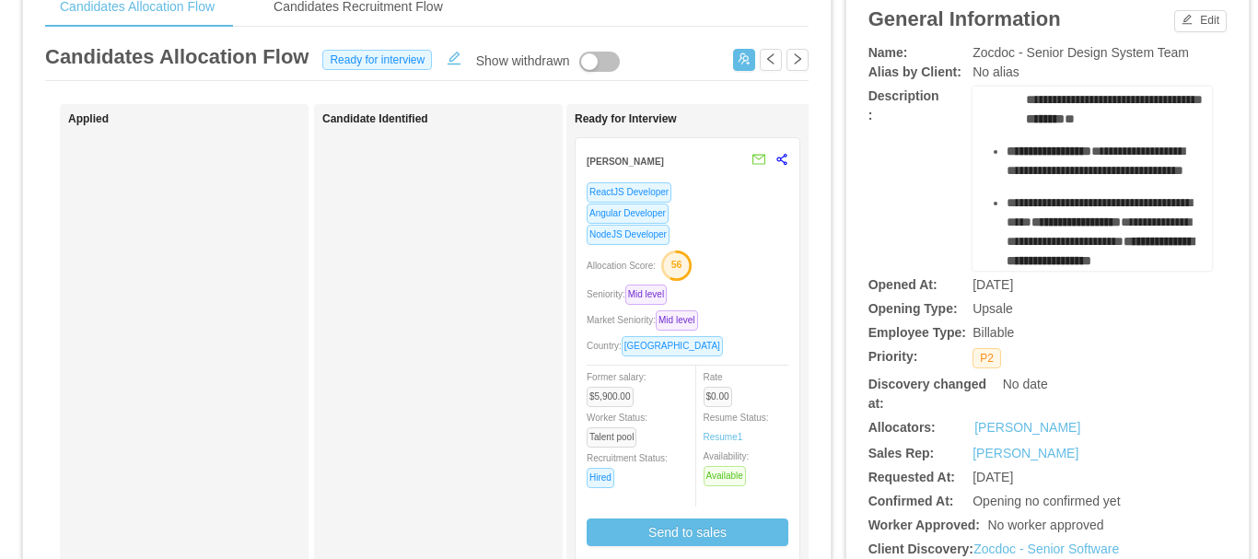
drag, startPoint x: 998, startPoint y: 174, endPoint x: 1139, endPoint y: 170, distance: 140.9
click at [1131, 221] on ul "**********" at bounding box center [1092, 77] width 211 height 387
click at [1115, 16] on span "**********" at bounding box center [1080, 9] width 108 height 13
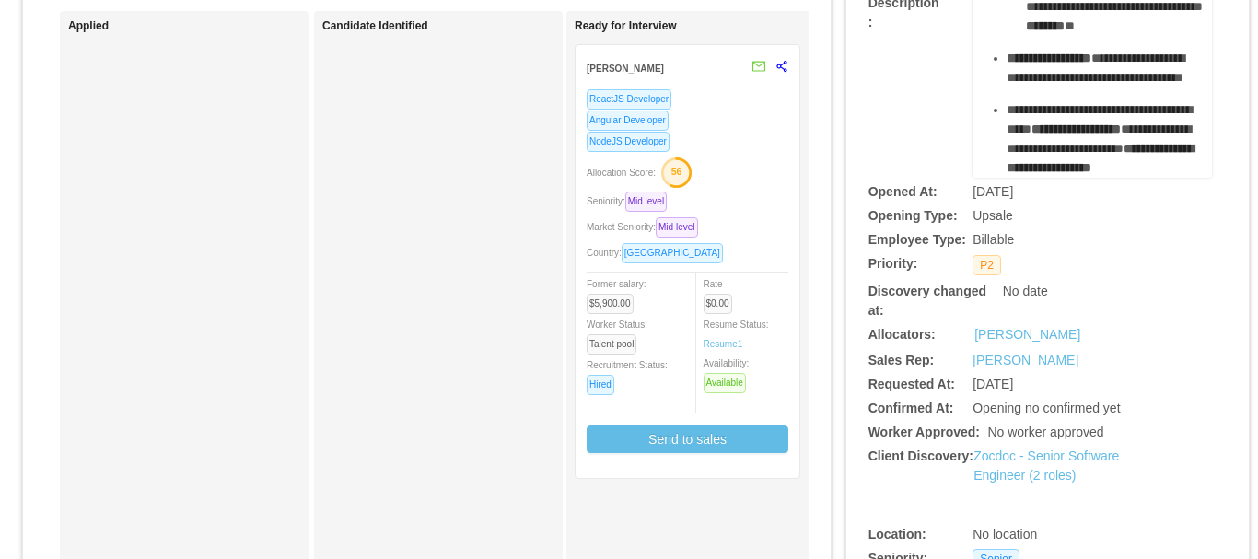
scroll to position [184, 0]
